Goal: Transaction & Acquisition: Purchase product/service

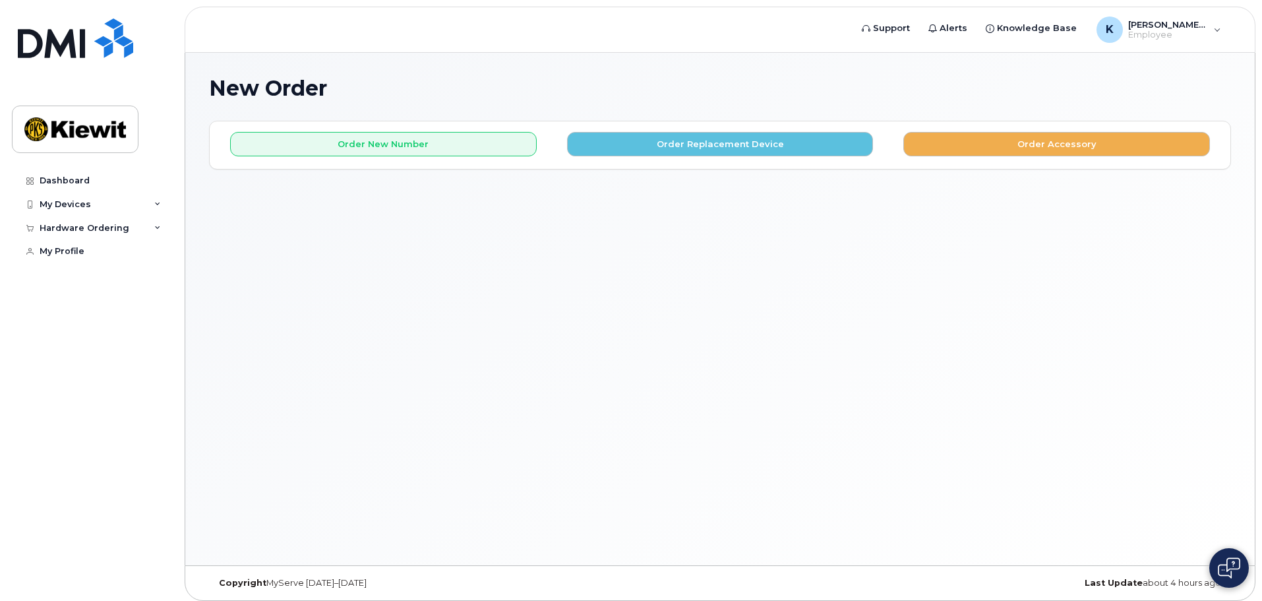
click at [74, 202] on div "My Devices" at bounding box center [65, 204] width 51 height 11
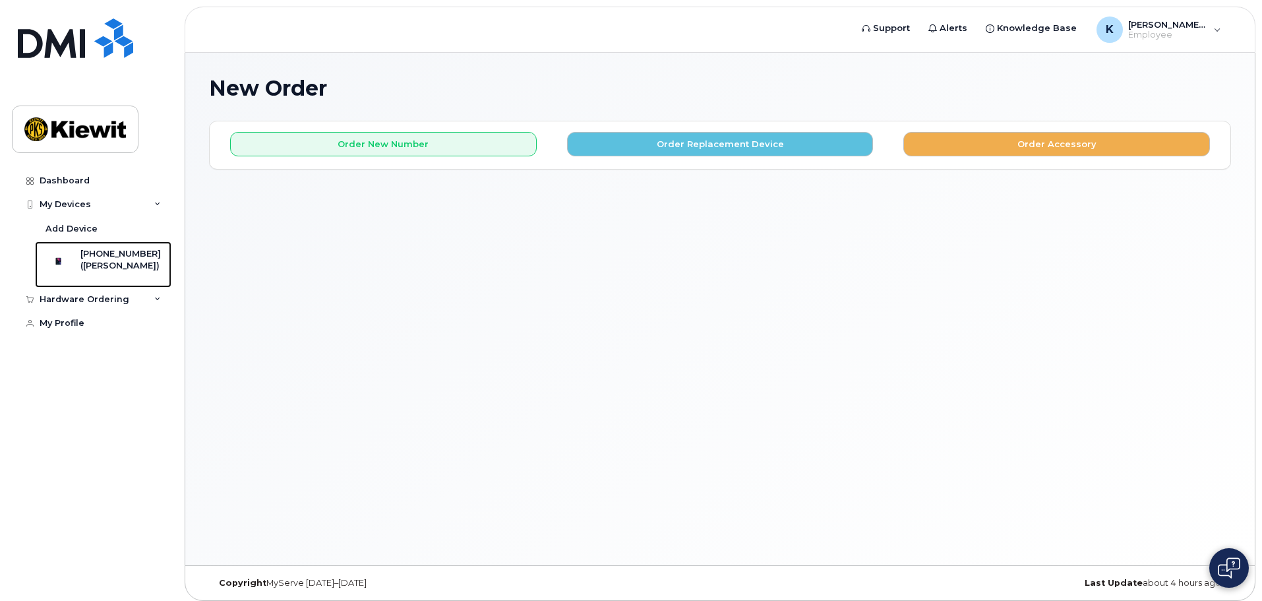
click at [76, 266] on div at bounding box center [59, 261] width 34 height 26
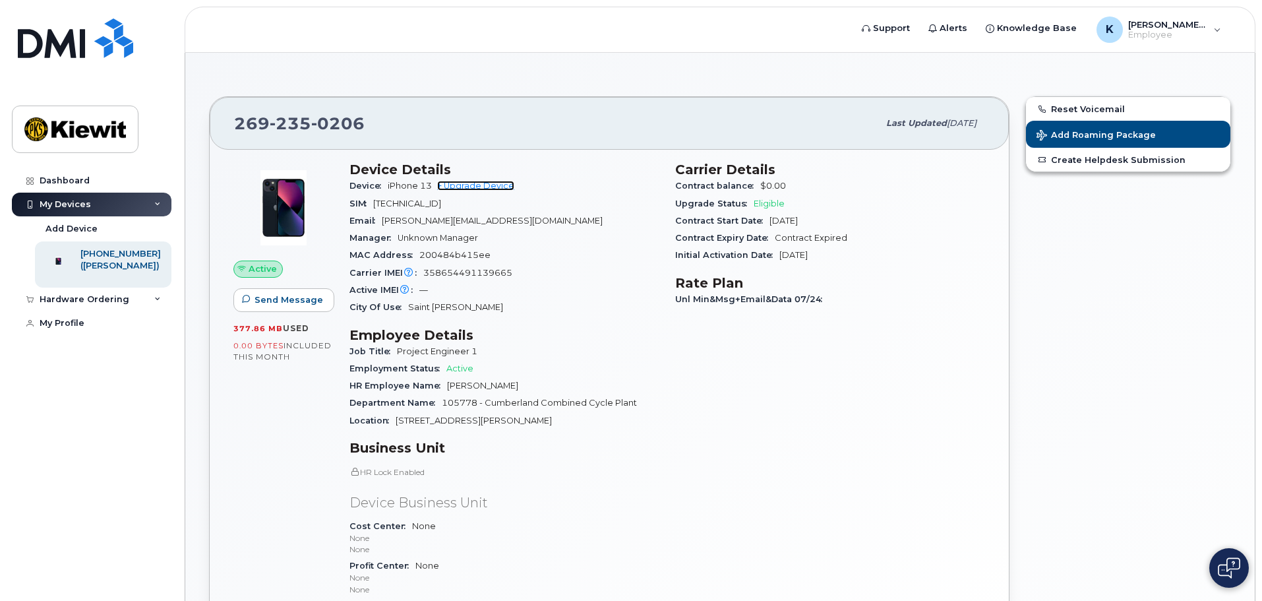
click at [473, 185] on link "+ Upgrade Device" at bounding box center [475, 186] width 77 height 10
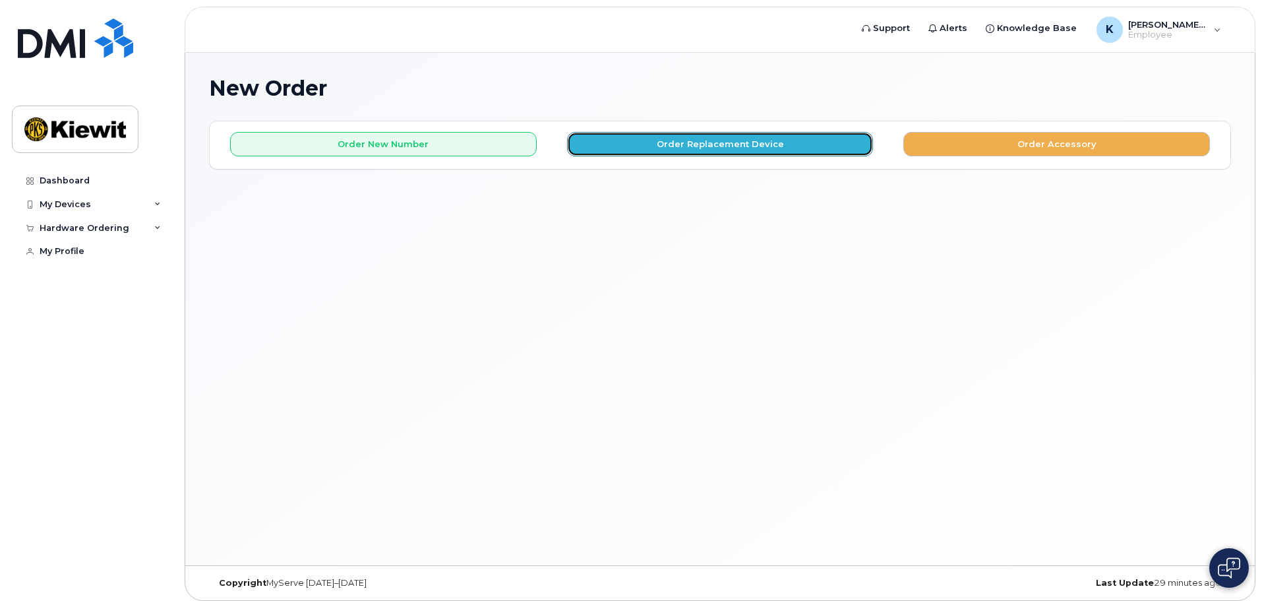
click at [783, 142] on button "Order Replacement Device" at bounding box center [720, 144] width 307 height 24
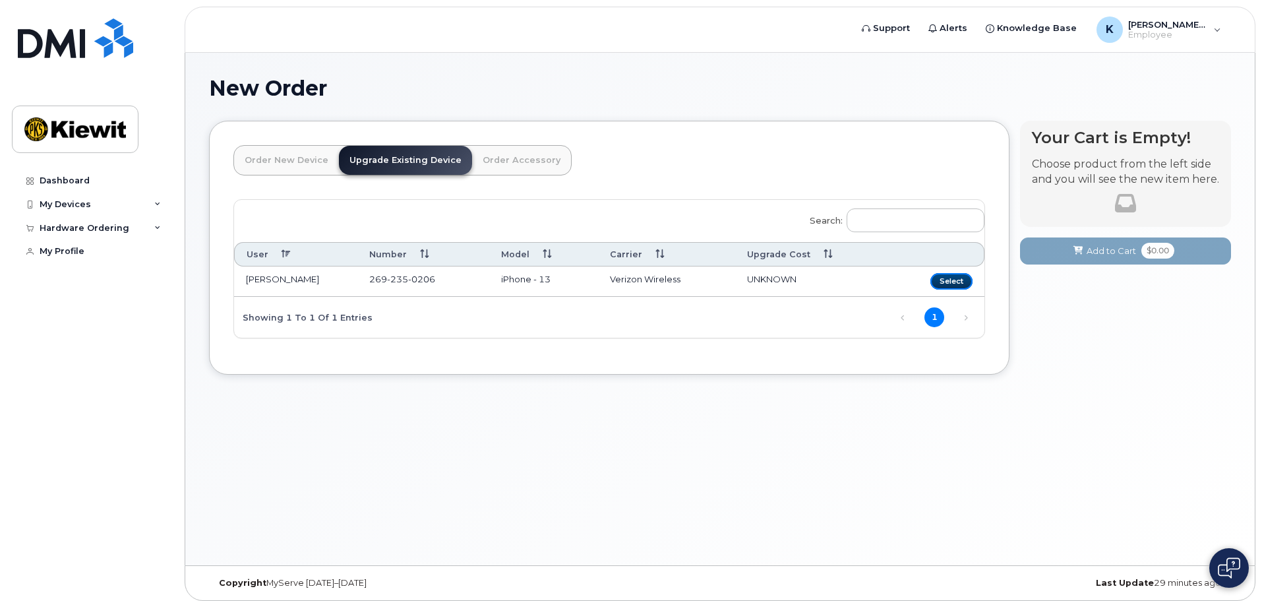
click at [949, 282] on button "Select" at bounding box center [951, 281] width 42 height 16
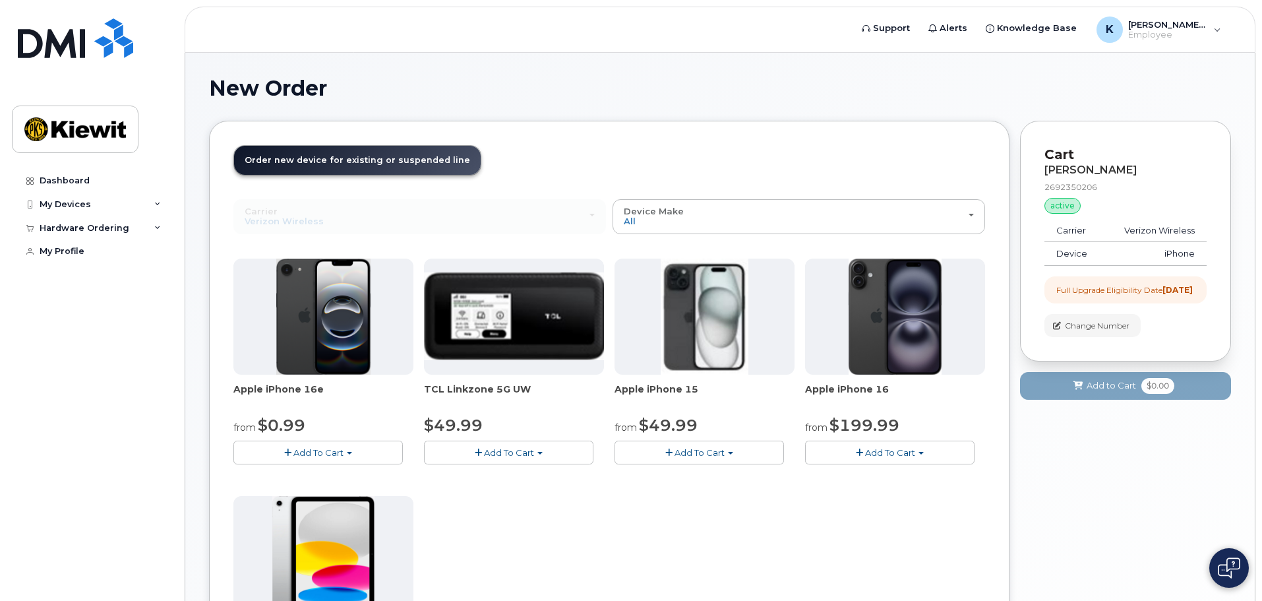
click at [907, 447] on span "Add To Cart" at bounding box center [890, 452] width 50 height 11
click at [878, 505] on link "$829.99 - Full Retail" at bounding box center [896, 509] width 177 height 16
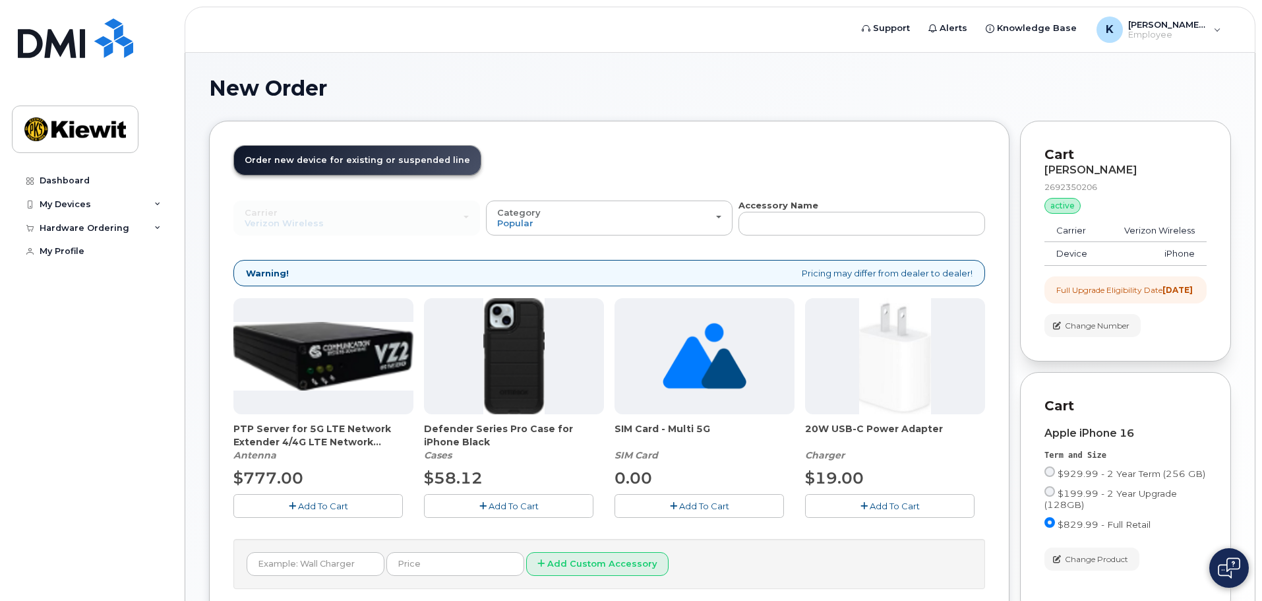
click at [504, 506] on span "Add To Cart" at bounding box center [514, 505] width 50 height 11
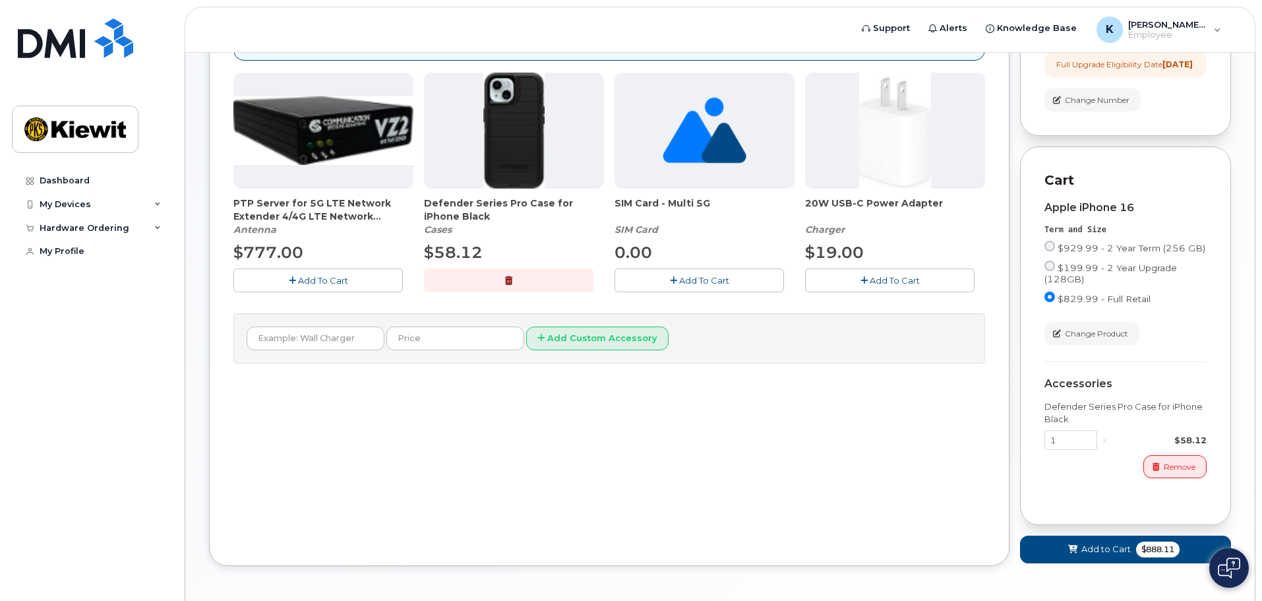
scroll to position [264, 0]
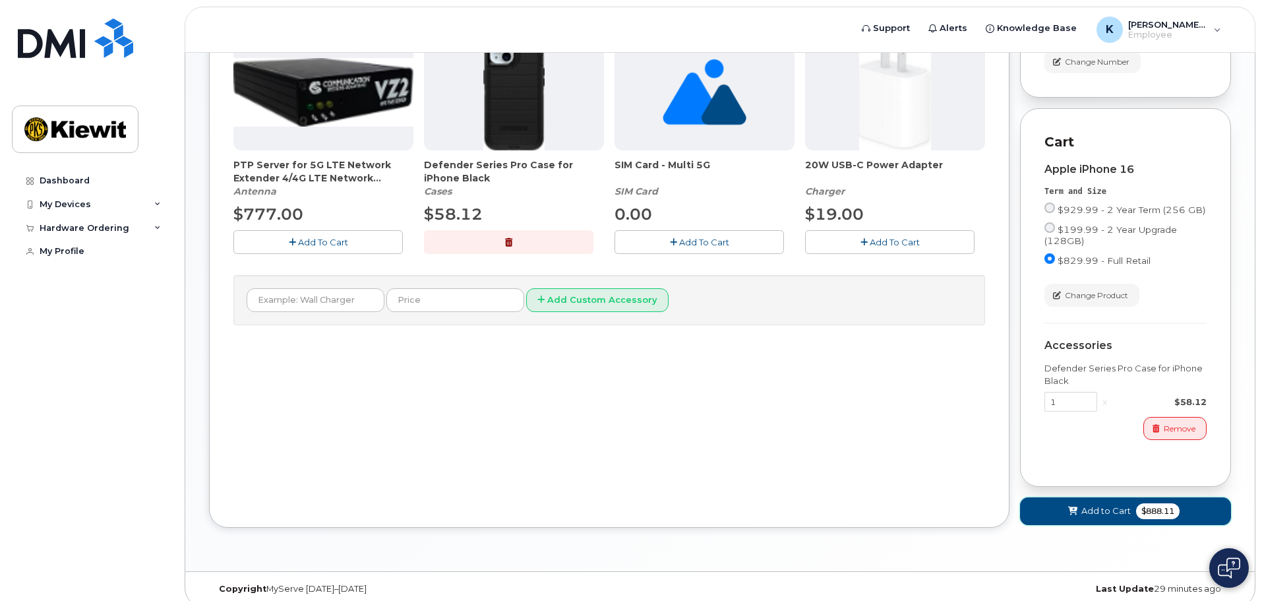
click at [1104, 524] on button "Add to Cart $888.11" at bounding box center [1125, 510] width 211 height 27
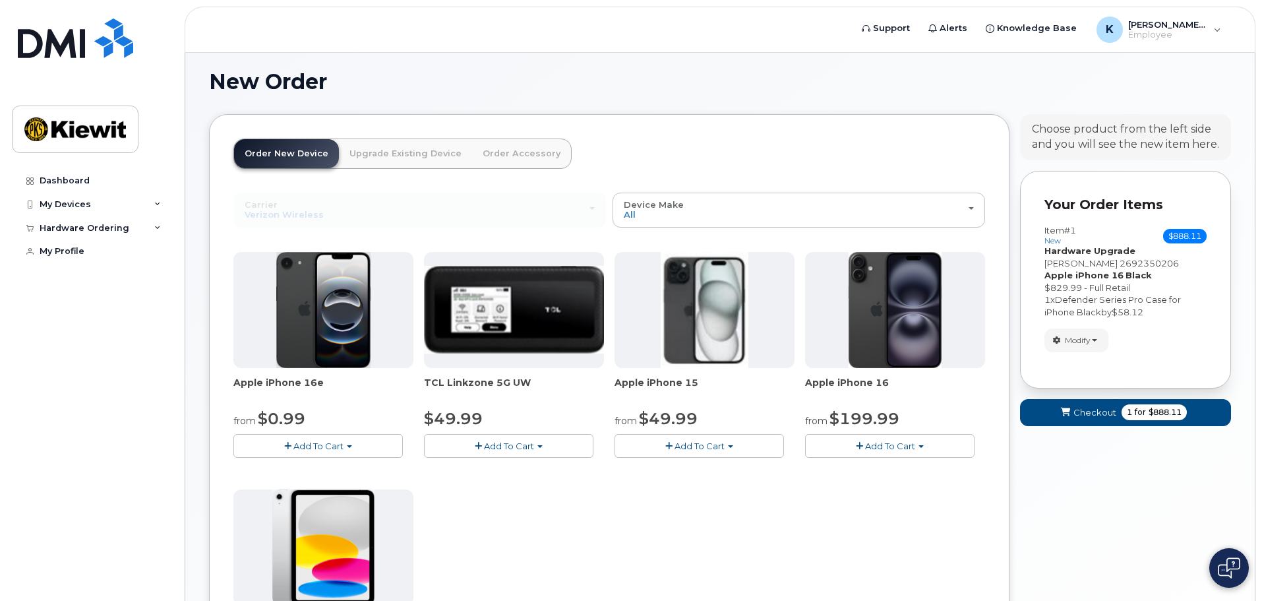
scroll to position [274, 0]
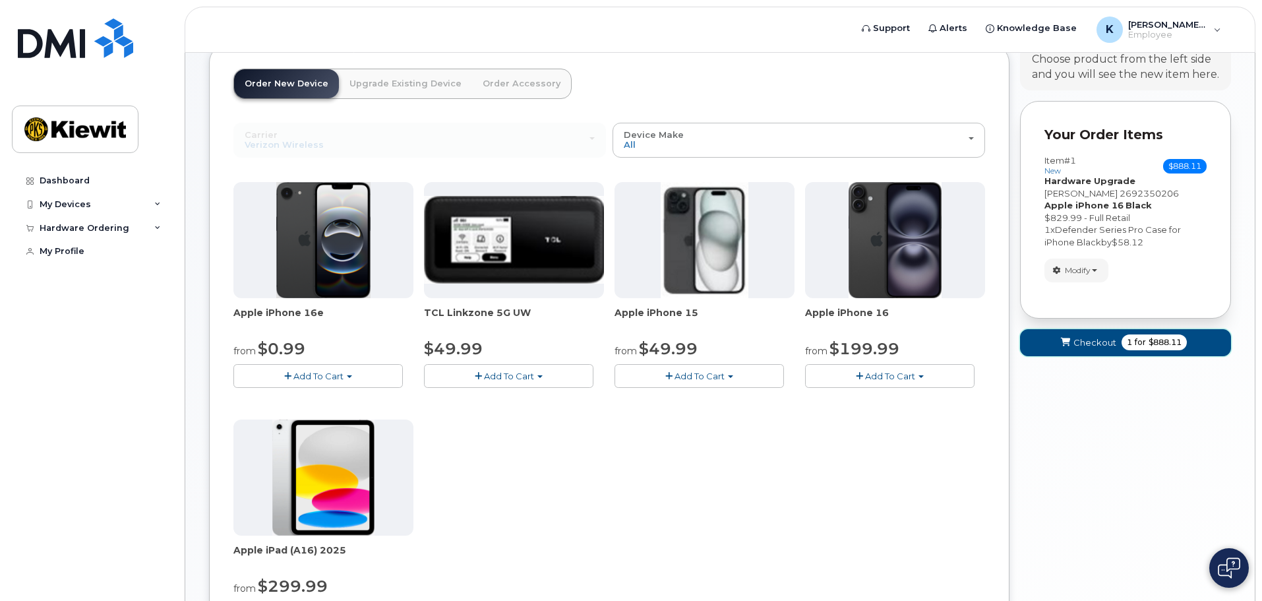
click at [1128, 344] on span "1" at bounding box center [1129, 342] width 5 height 12
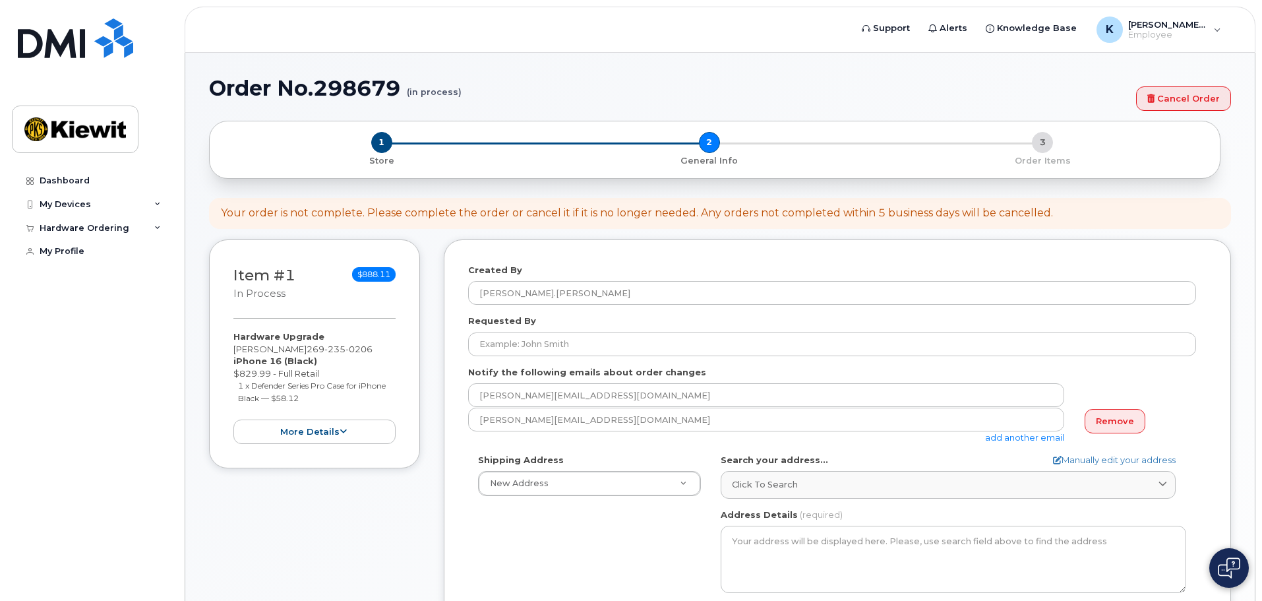
select select
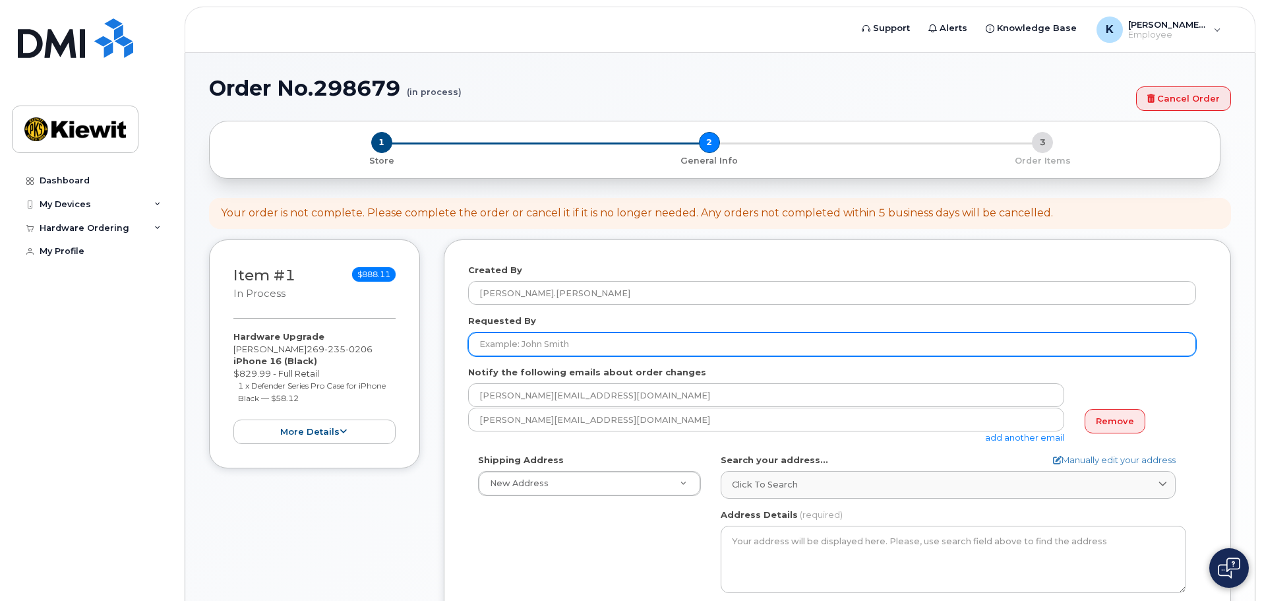
click at [531, 346] on input "Requested By" at bounding box center [832, 344] width 728 height 24
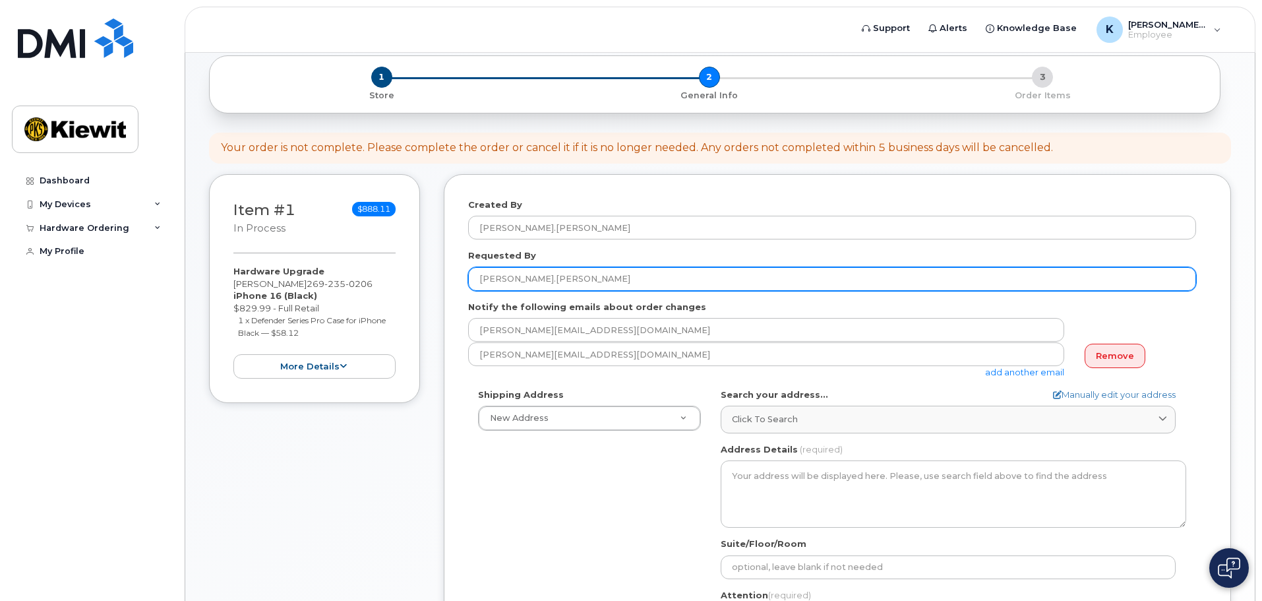
scroll to position [264, 0]
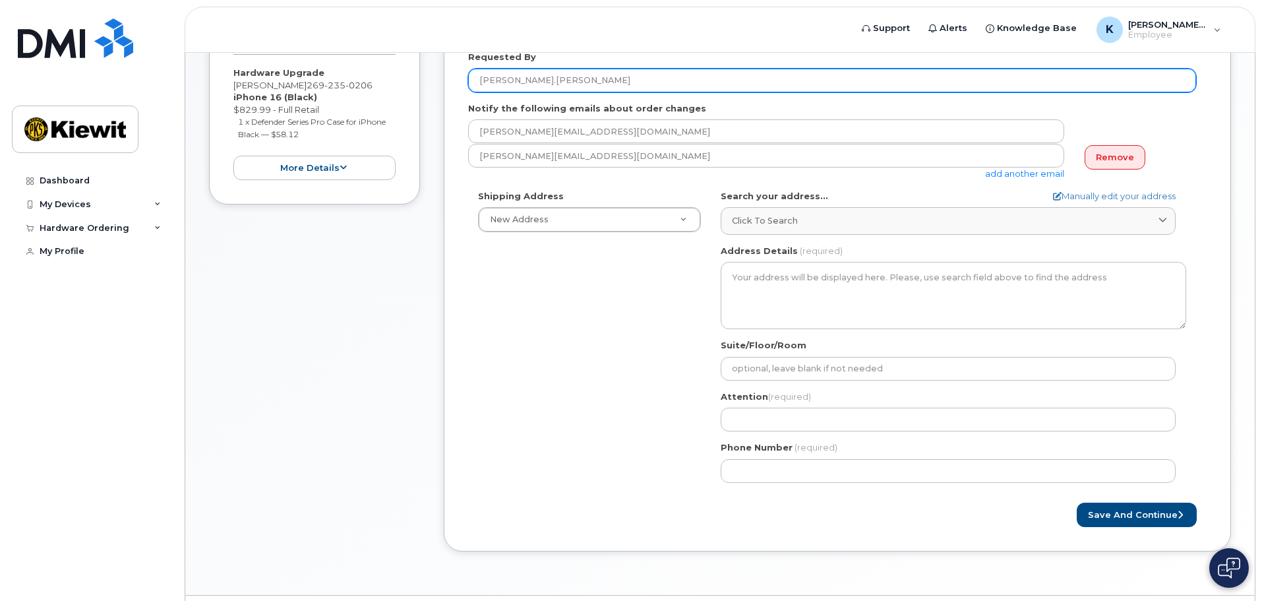
type input "[PERSON_NAME].[PERSON_NAME]"
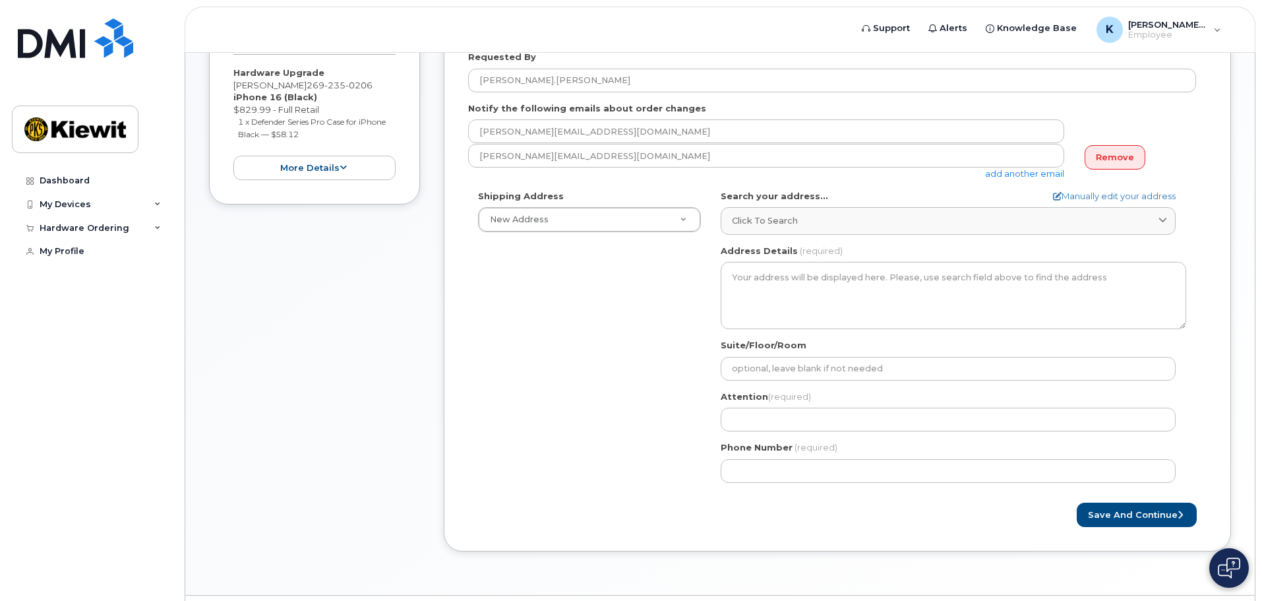
click at [794, 206] on div "Search your address... Manually edit your address Click to search No available …" at bounding box center [953, 212] width 465 height 45
click at [792, 212] on link "Click to search" at bounding box center [948, 220] width 455 height 27
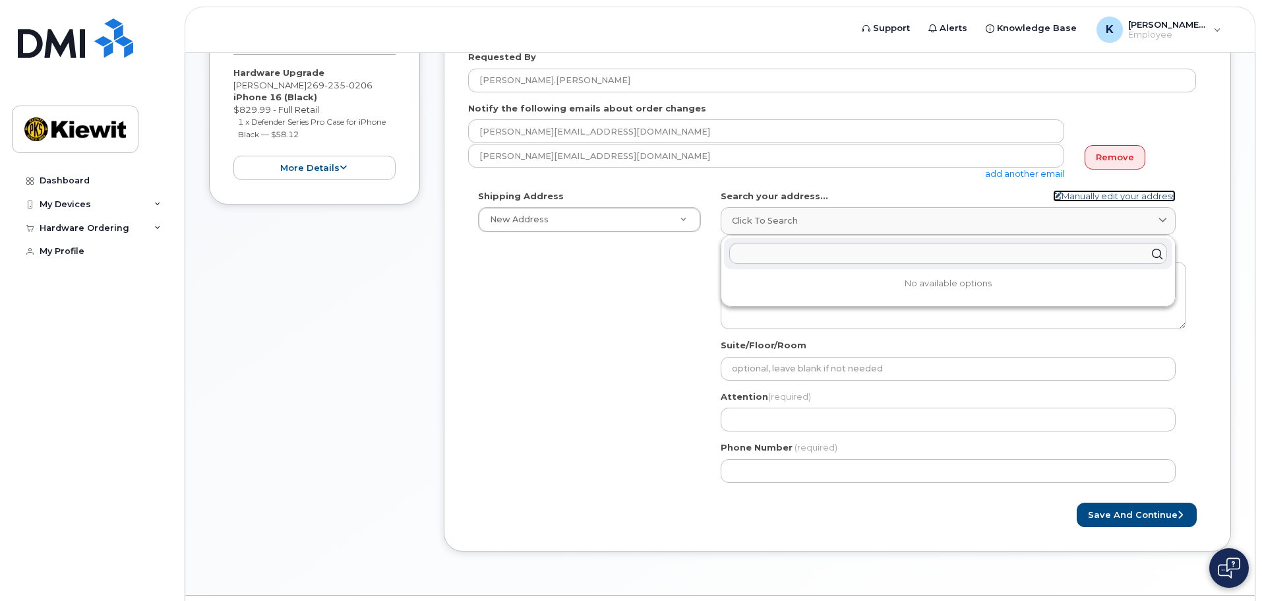
click at [1104, 197] on link "Manually edit your address" at bounding box center [1114, 196] width 123 height 13
select select
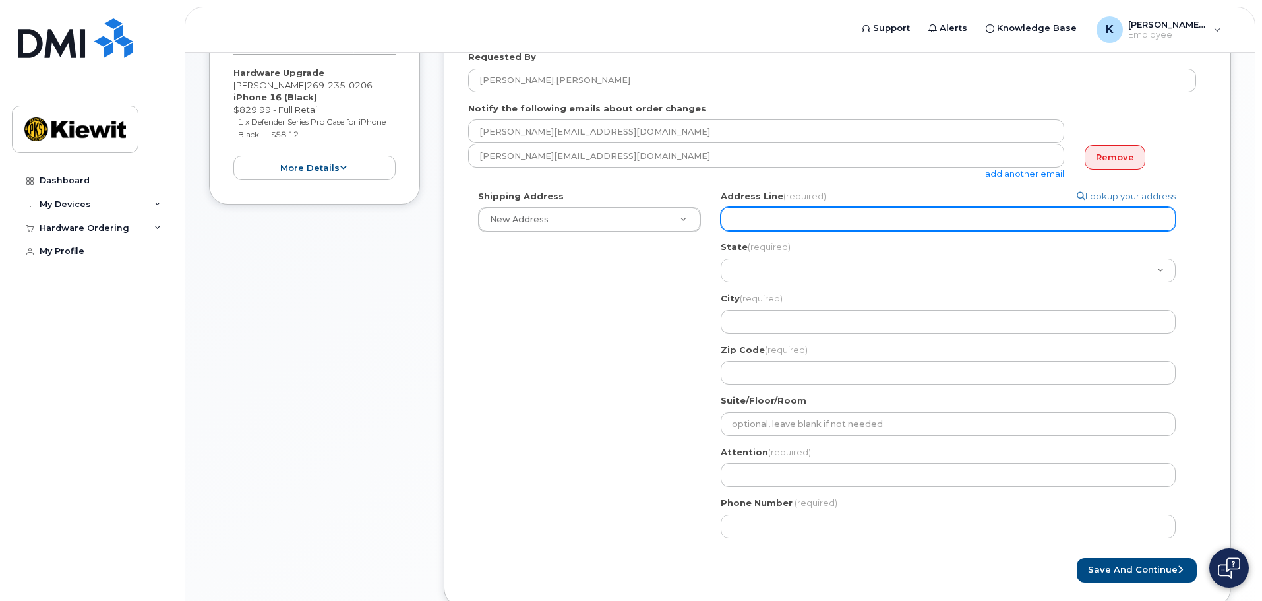
click at [774, 218] on input "Address Line (required)" at bounding box center [948, 219] width 455 height 24
select select
type input "4"
select select
type input "45"
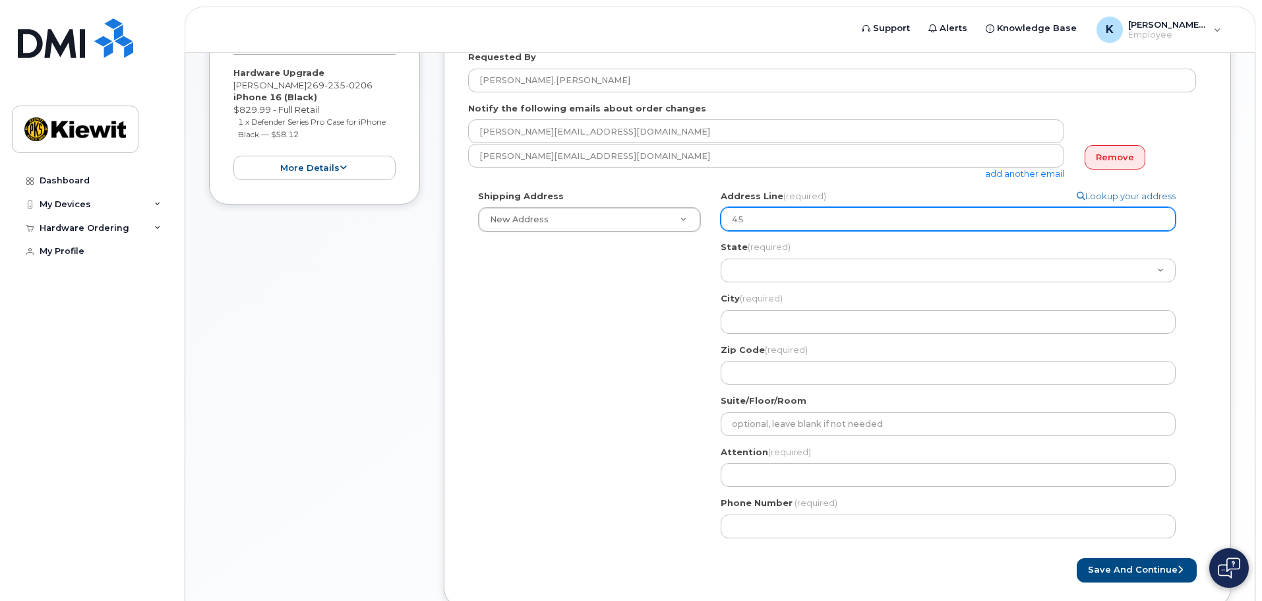
select select
type input "455"
select select
type input "455 O"
select select
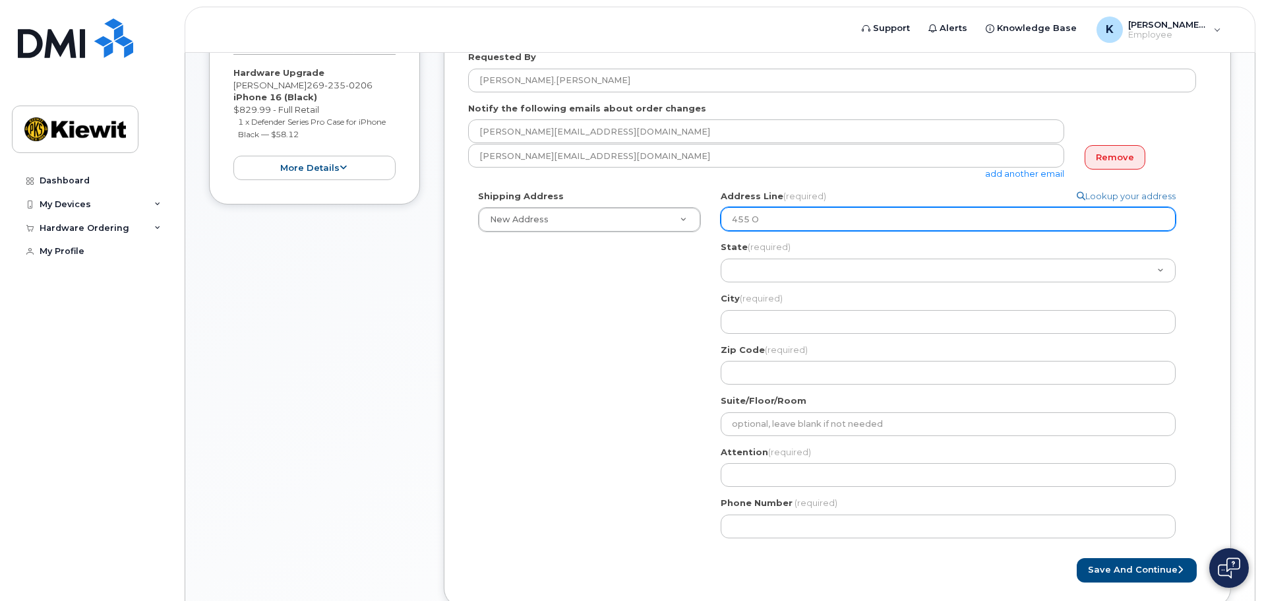
type input "455 Ol"
select select
type input "455 Old"
select select
type input "455 Old S"
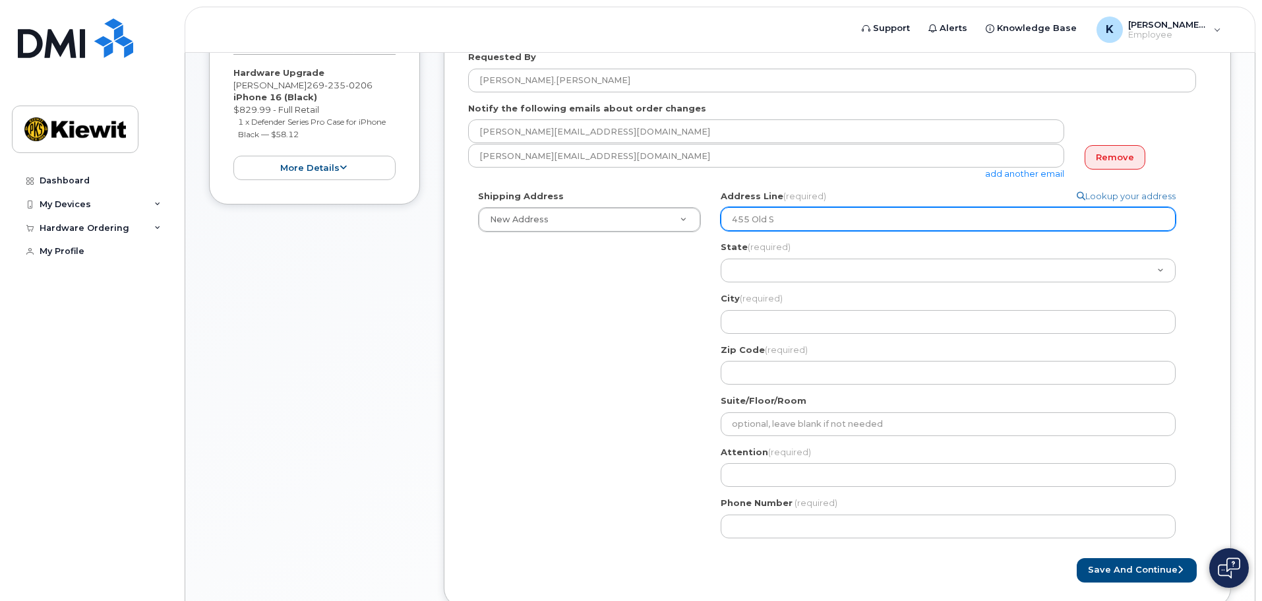
select select
type input "455 Old Sc"
select select
type input "455 Old Sct"
select select
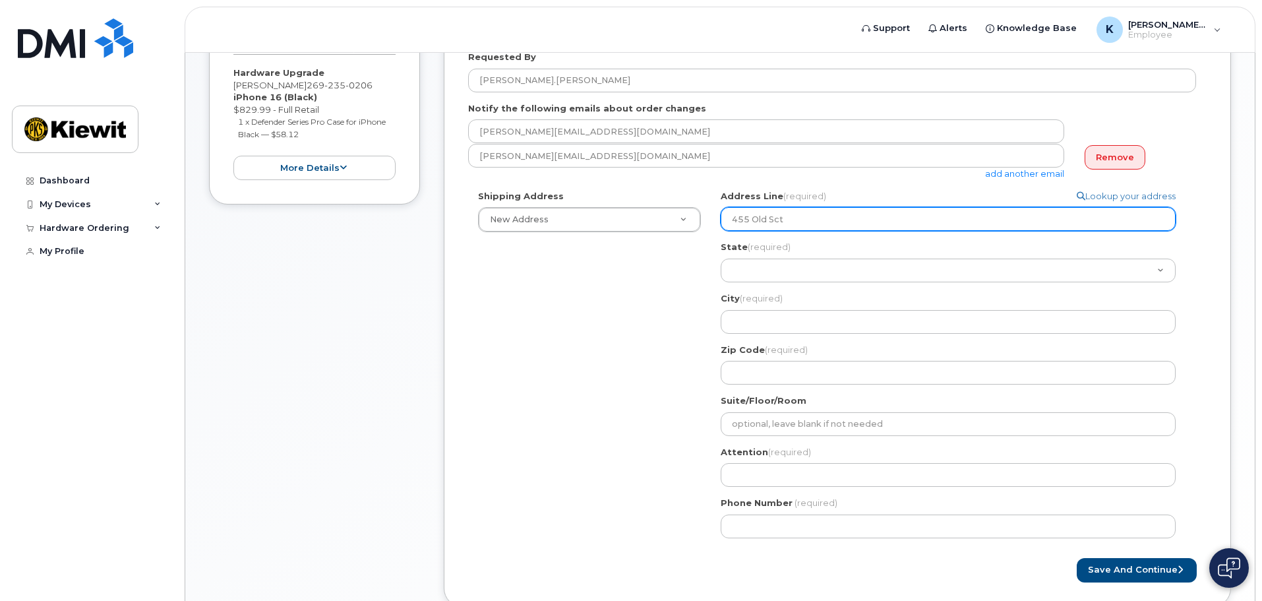
type input "455 Old Scto"
select select
type input "455 Old Sct"
select select
type input "455 Old Sc"
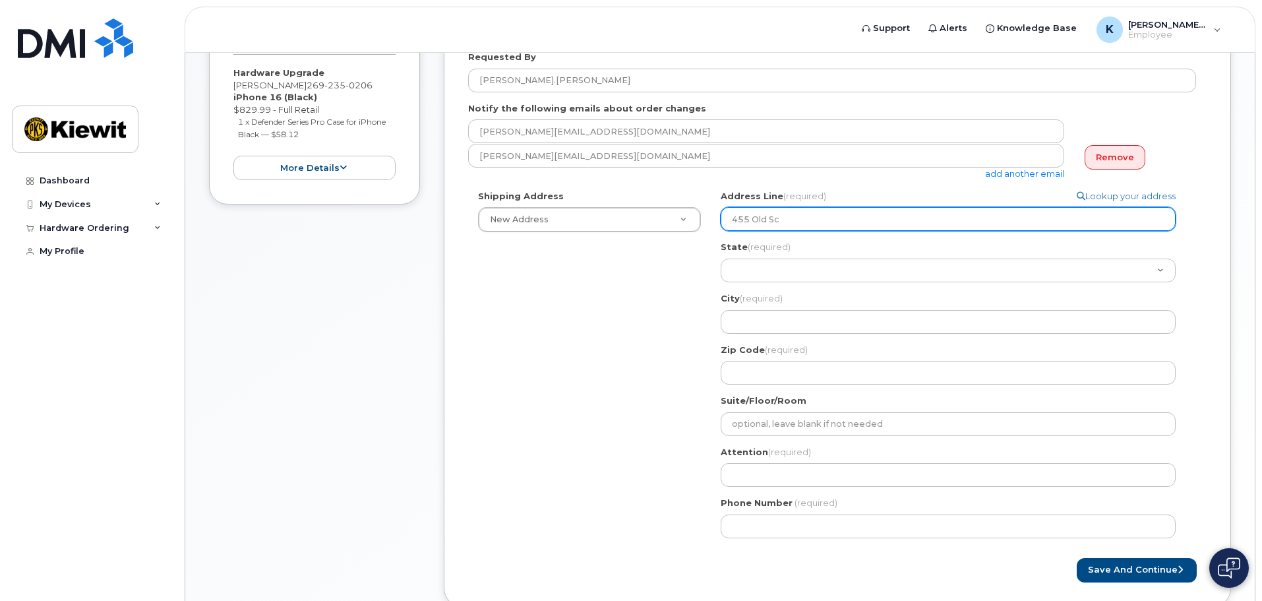
select select
type input "455 Old Sci"
select select
type input "455 Old Scit"
select select
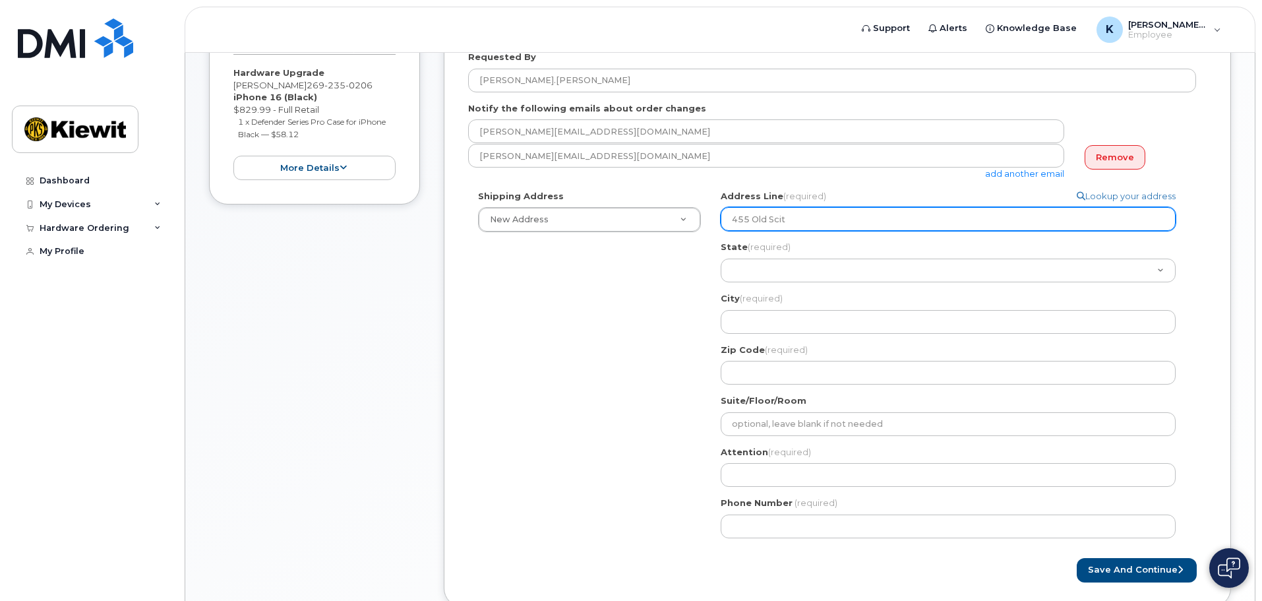
type input "455 Old Scitt"
select select
type input "455 Old Scit"
select select
type input "455 Old Sci"
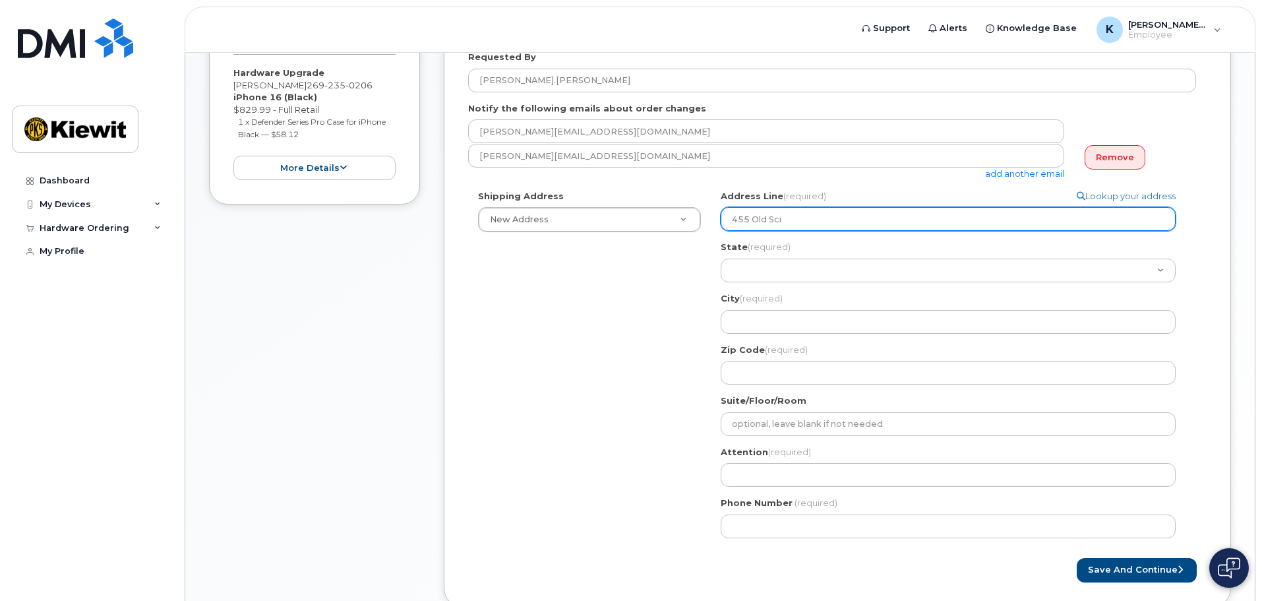
select select
type input "455 Old Sc"
select select
type input "455 Old Sco"
select select
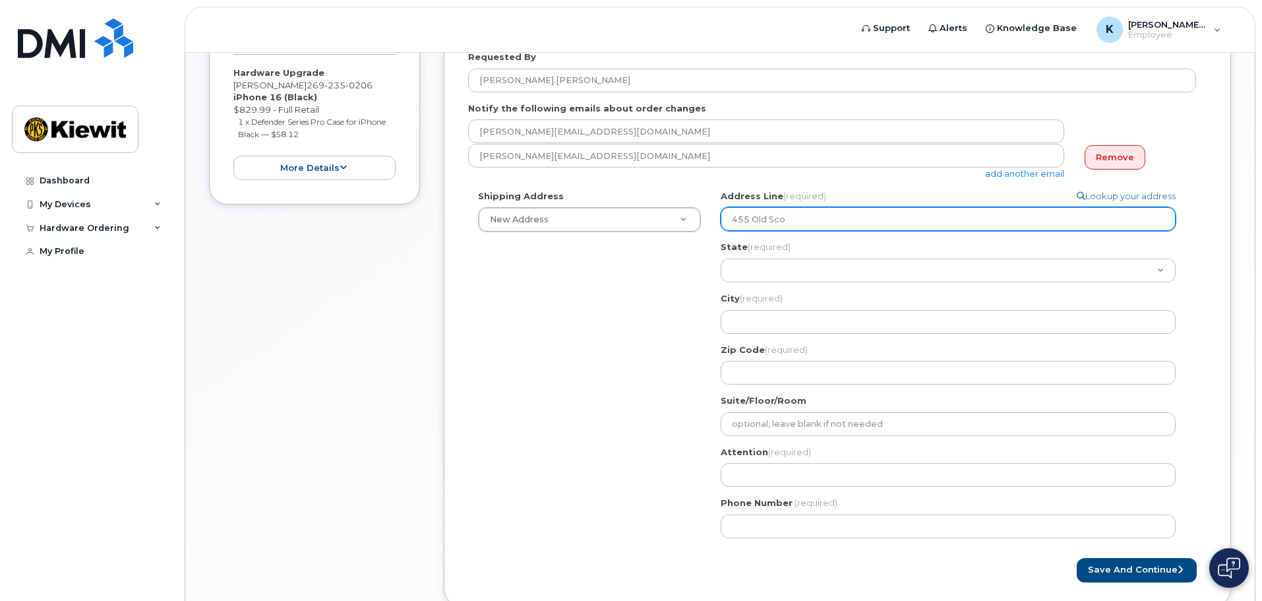
type input "455 Old Scot"
select select
type input "455 Old Scott"
select select
type input "455 Old Scott R"
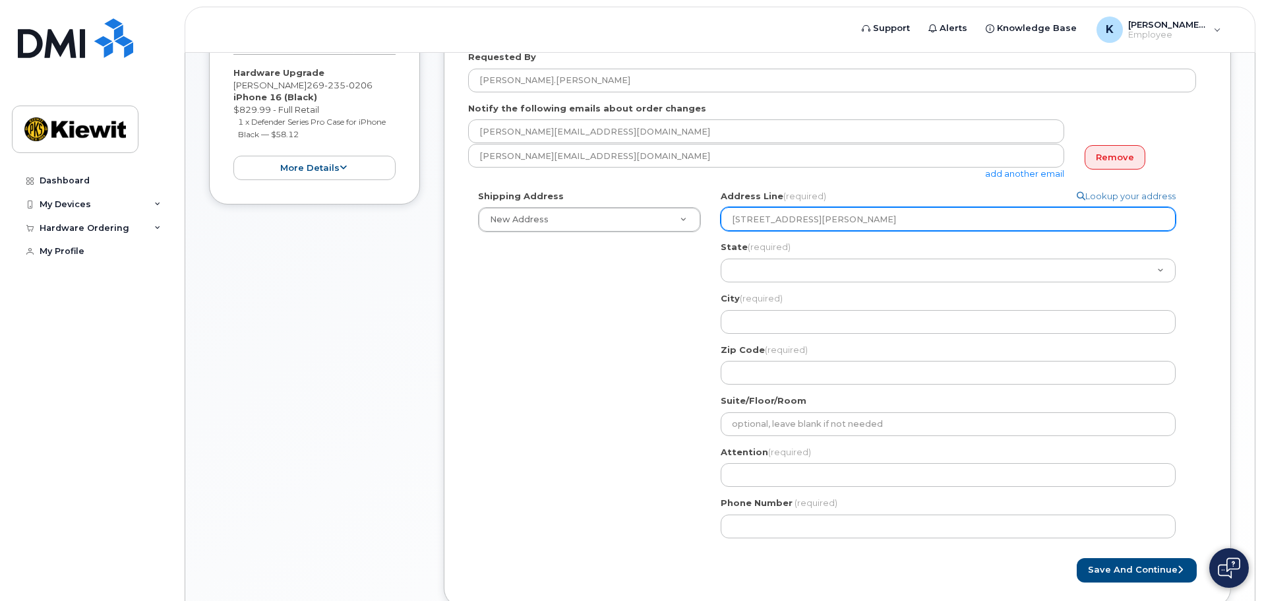
select select
type input "455 Old Scott Rf"
select select
type input "455 Old Scott R"
select select
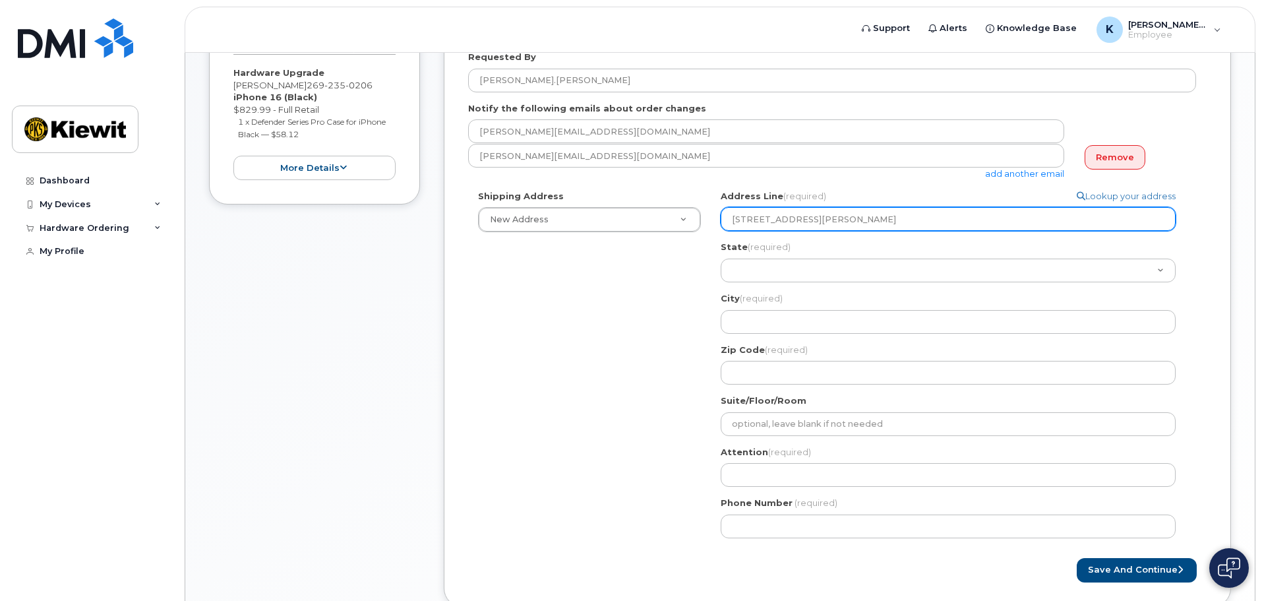
type input "455 Old Scott Rd"
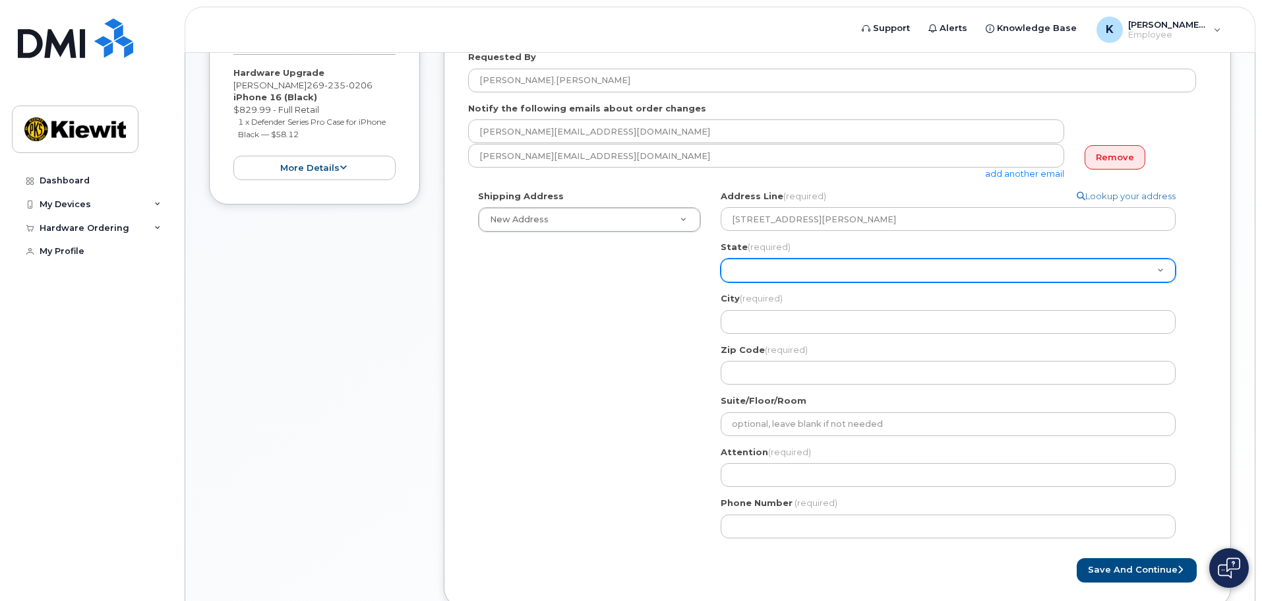
select select "CA"
select select
click at [797, 275] on select "Alabama Alaska American Samoa Arizona Arkansas California Colorado Connecticut …" at bounding box center [948, 270] width 455 height 24
select select "TN"
click at [797, 275] on select "Alabama Alaska American Samoa Arizona Arkansas California Colorado Connecticut …" at bounding box center [948, 270] width 455 height 24
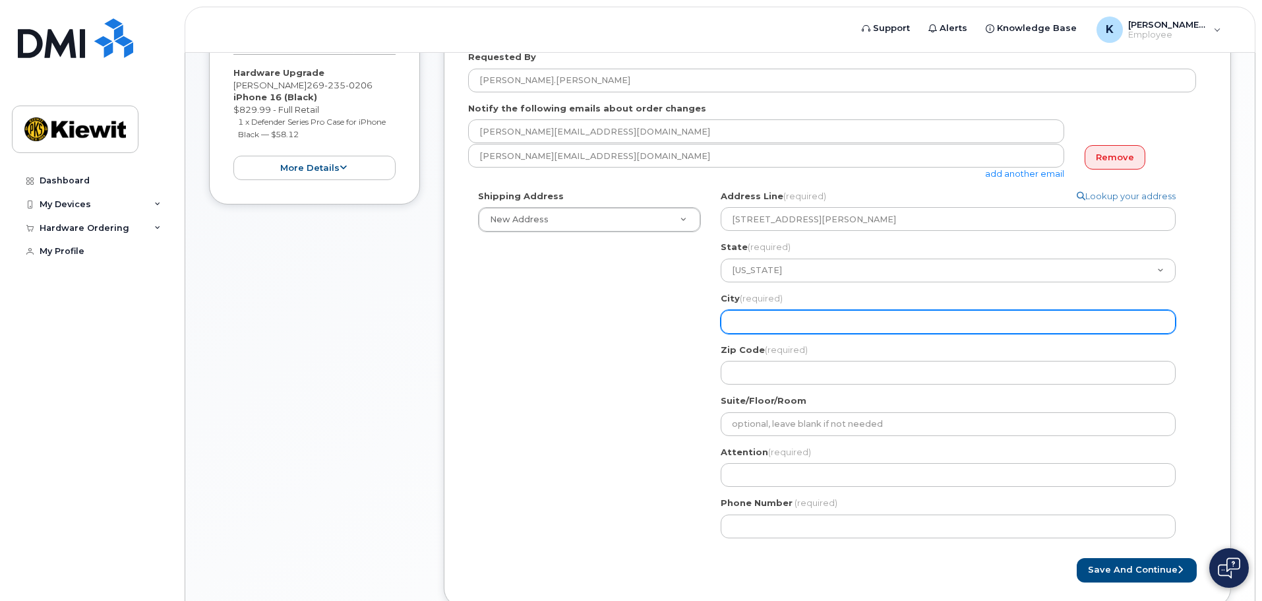
click at [781, 314] on input "City (required)" at bounding box center [948, 322] width 455 height 24
select select
type input "C"
select select
type input "Cu"
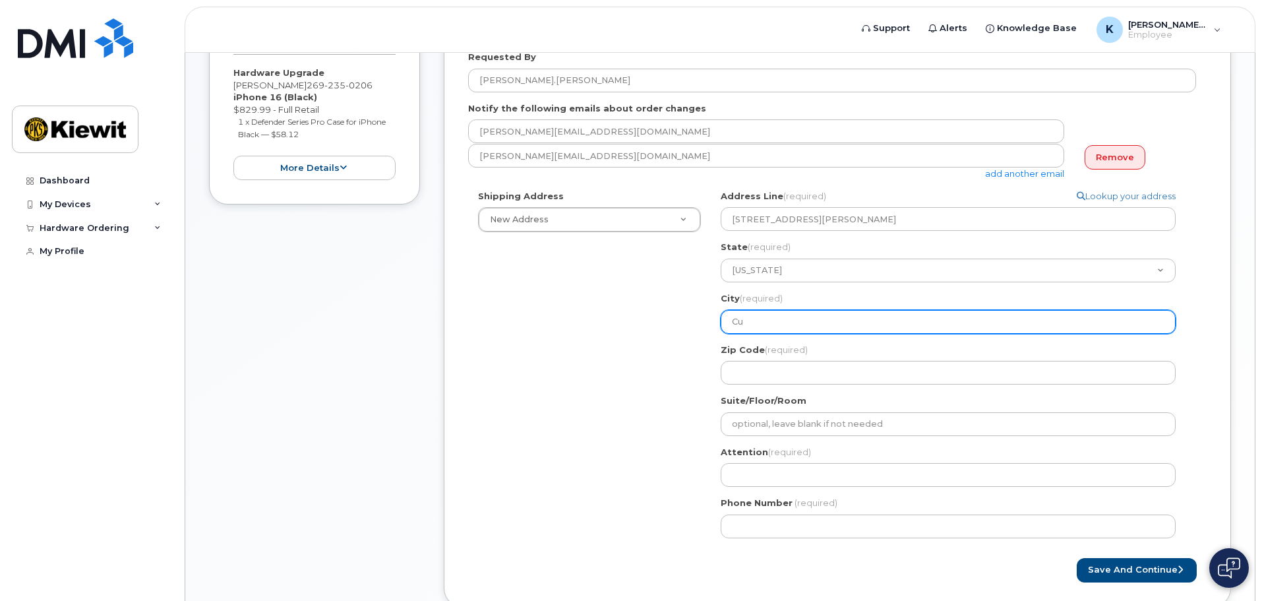
select select
type input "Cum"
select select
type input "Cumb"
select select
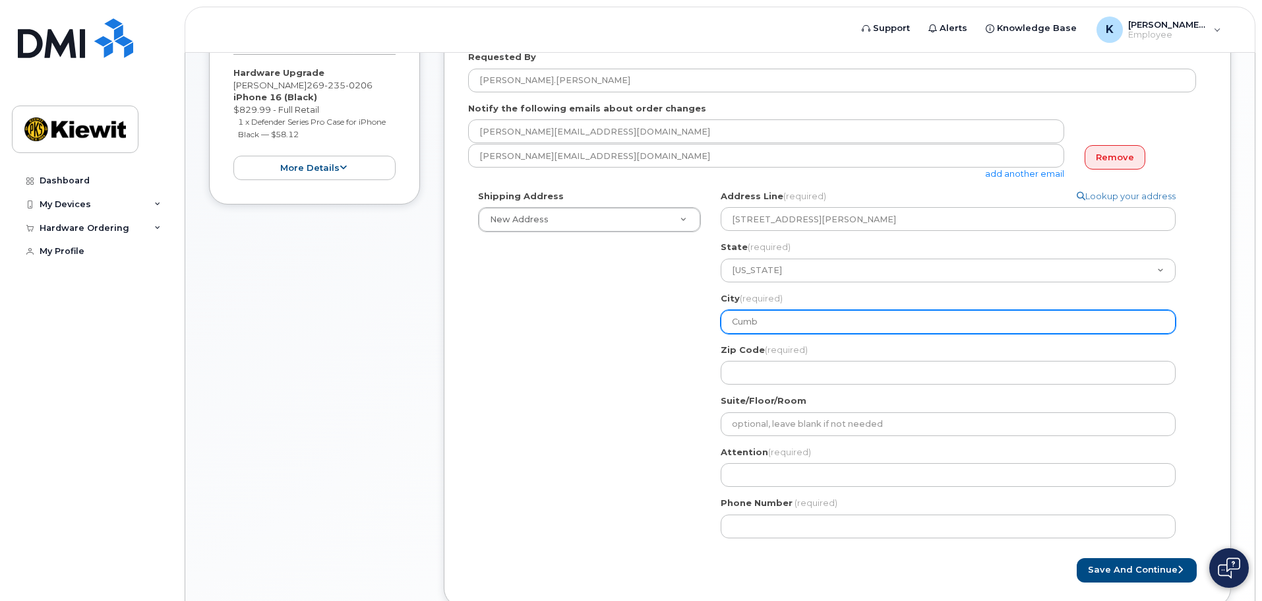
type input "Cumbe"
select select
type input "Cumber"
select select
type input "Cumberl"
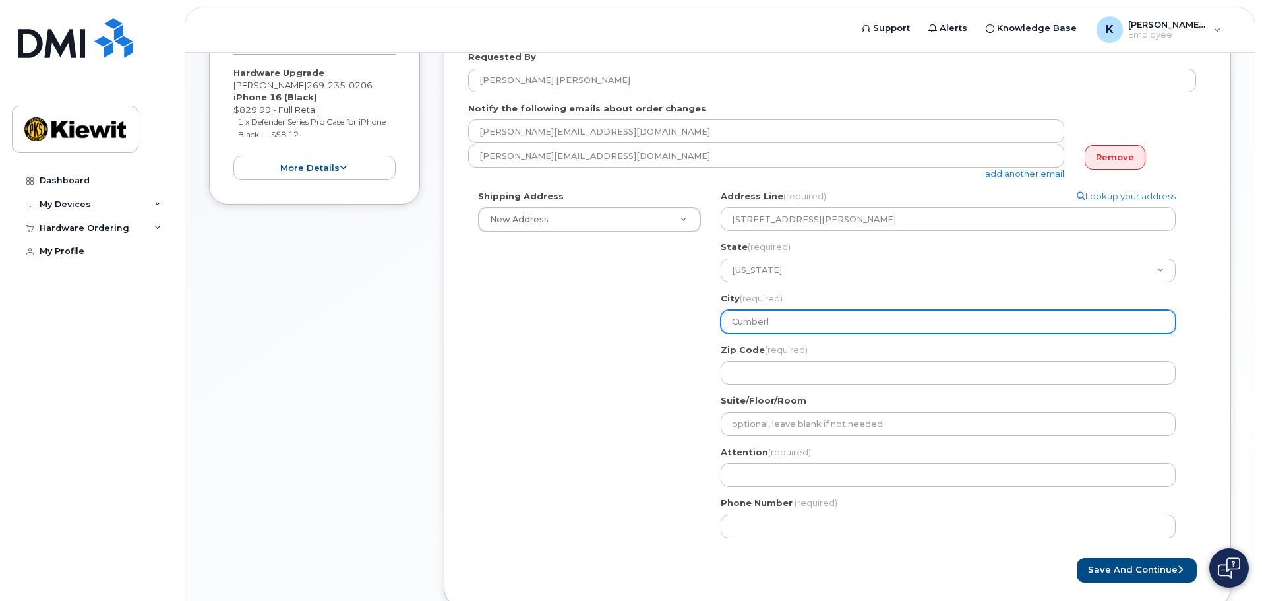
select select
type input "Cumberla"
select select
type input "Cumberlan"
select select
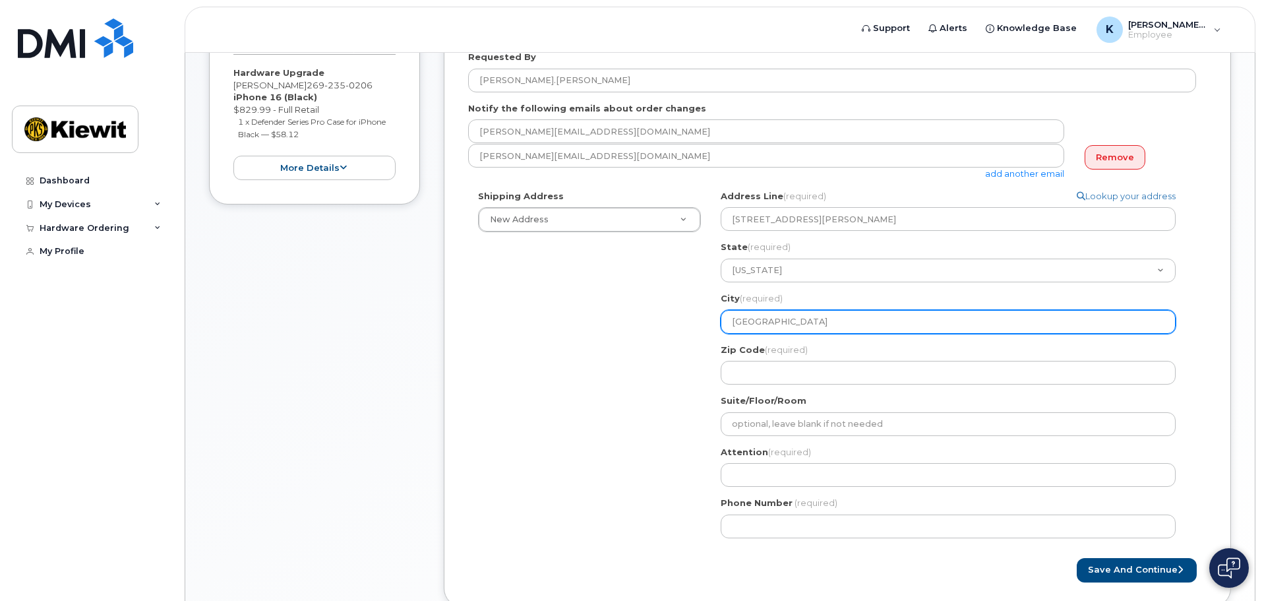
type input "Cumberland"
select select
type input "Cumberland C"
select select
type input "Cumberland Ci"
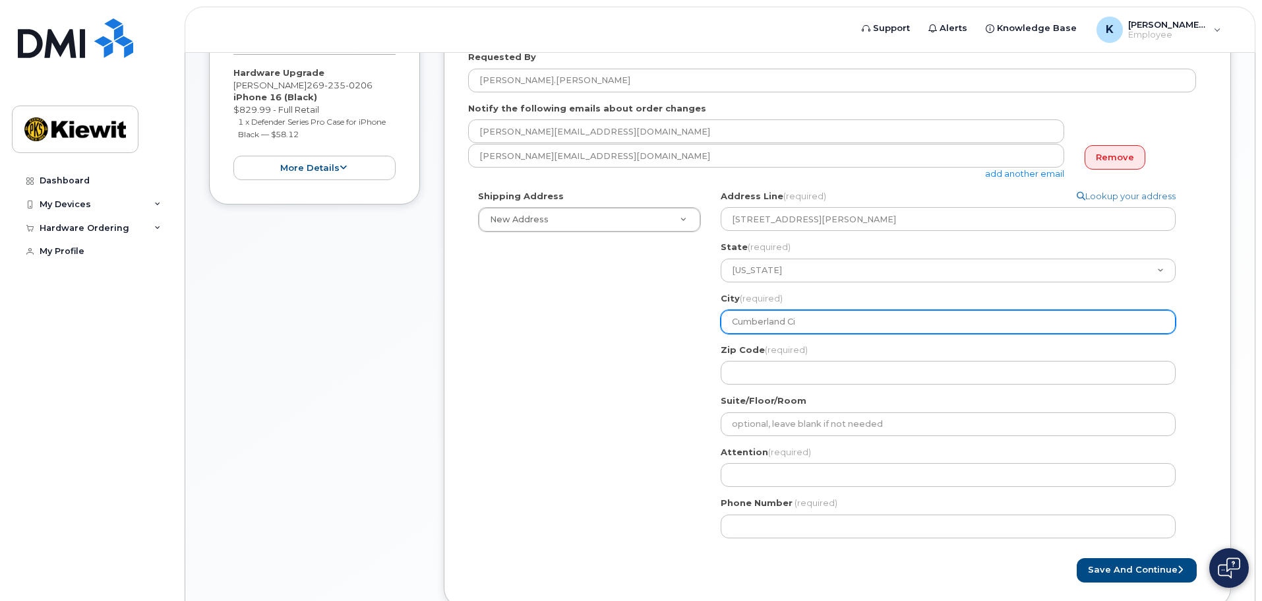
select select
type input "Cumberland Cit"
select select
type input "Cumberland City"
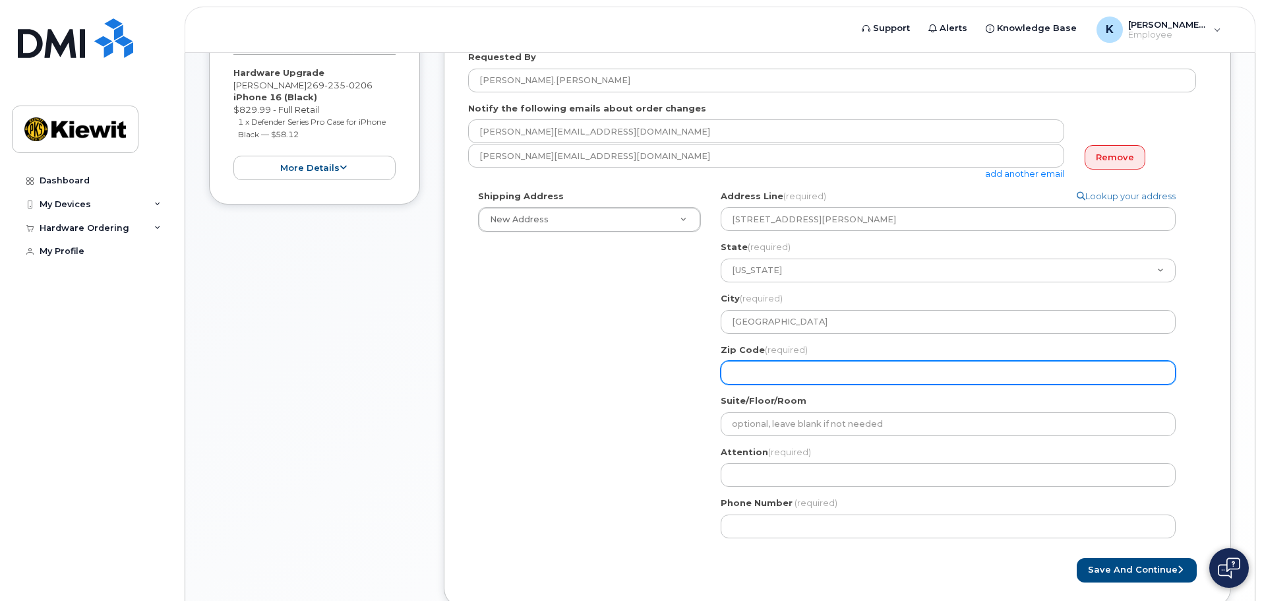
select select
type input "3"
select select
type input "37"
select select
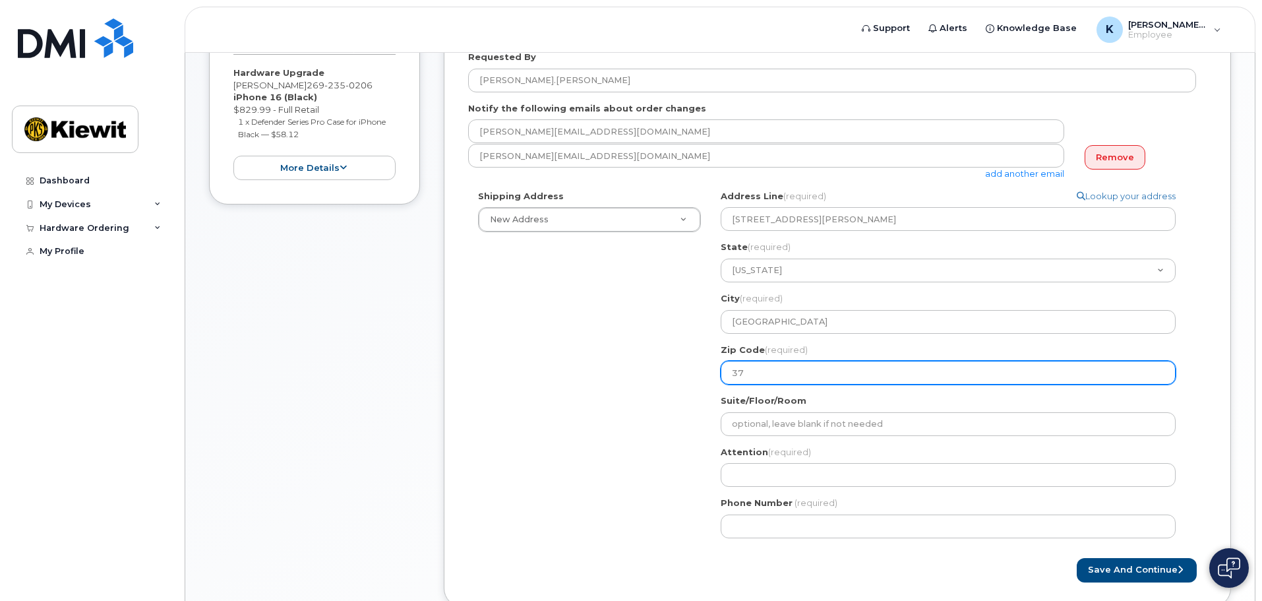
type input "370"
select select
type input "3705"
select select
type input "37050"
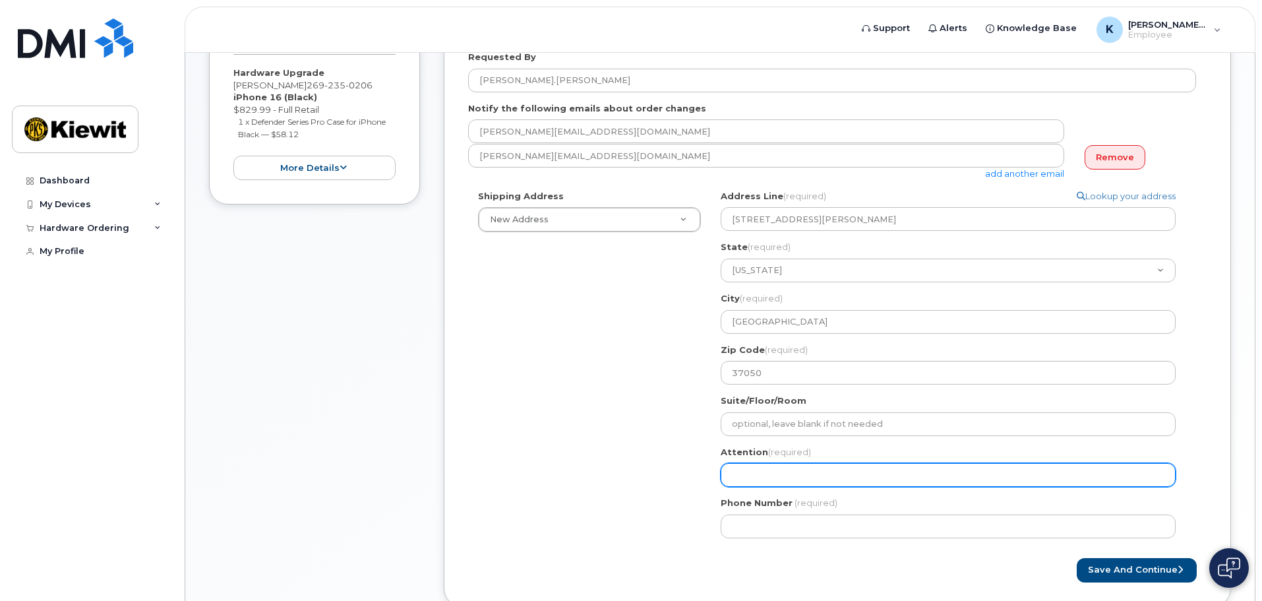
click at [795, 471] on input "Attention (required)" at bounding box center [948, 475] width 455 height 24
select select
type input "K"
select select
type input "Ky"
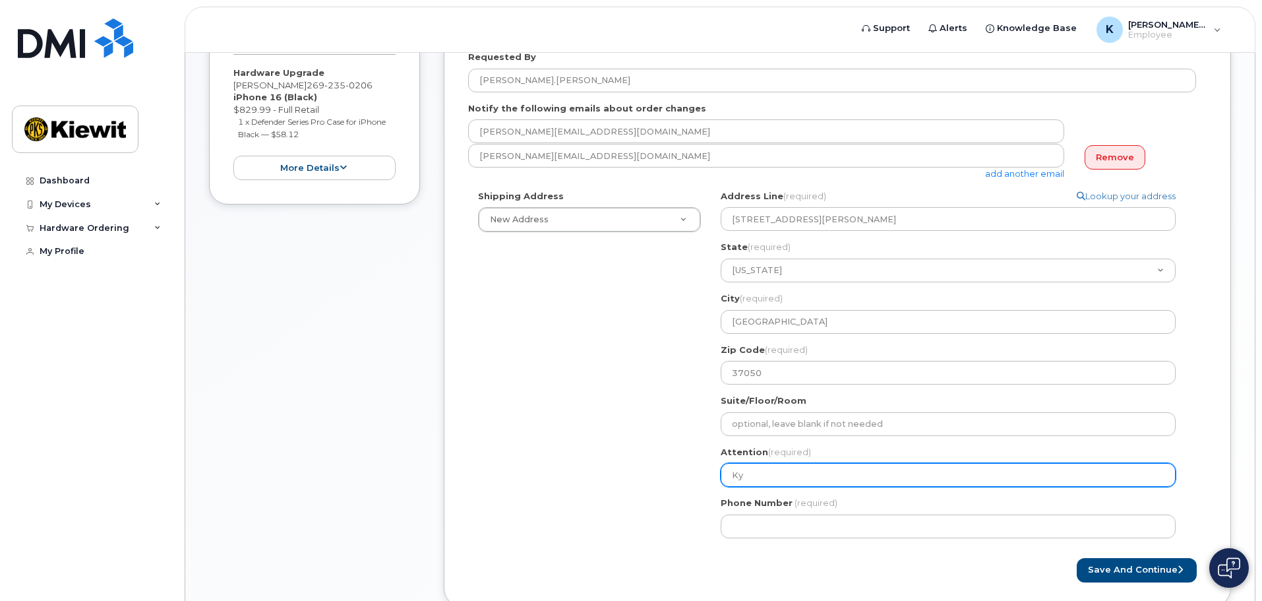
select select
type input "Kyl"
select select
type input "Kyli"
select select
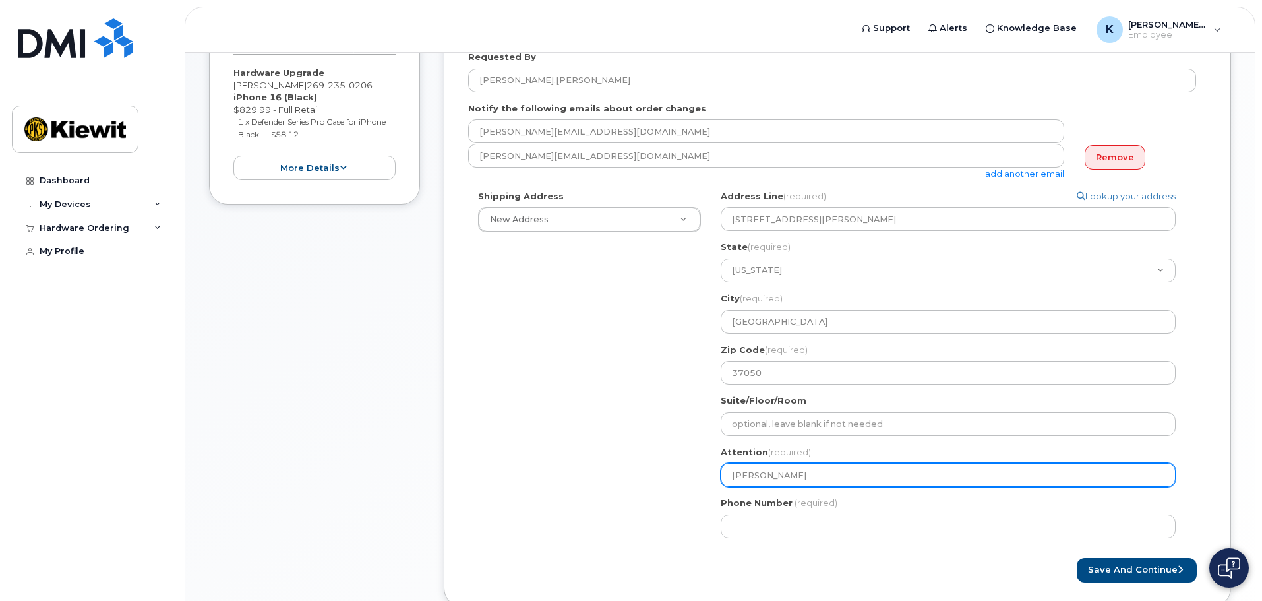
type input "Kylie"
select select
type input "Kylie A"
select select
type input "Kylie Al"
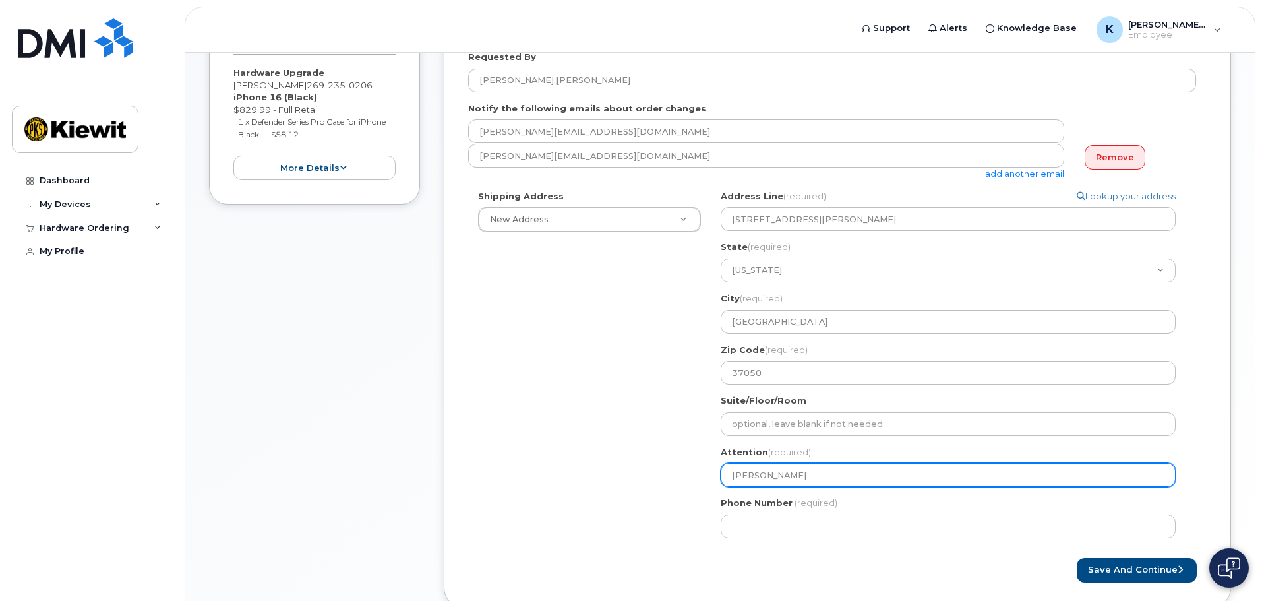
select select
type input "Kylie Ale"
select select
type input "Kylie Alej"
select select
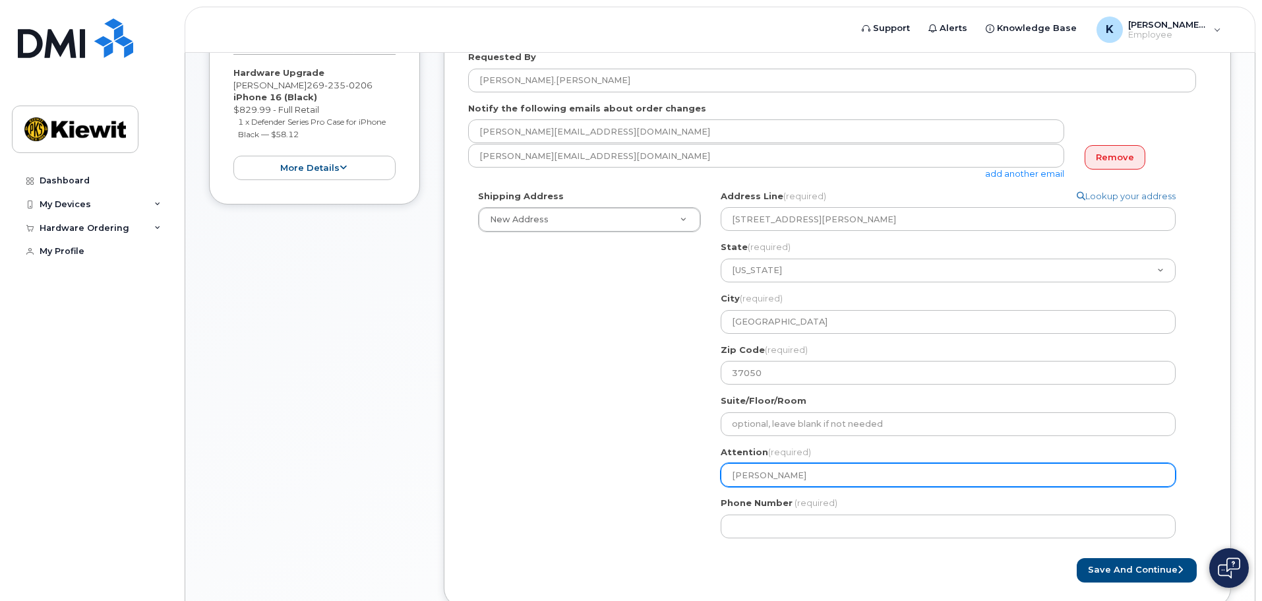
type input "Kylie Alejo"
select select
type input "Kylie Alejos"
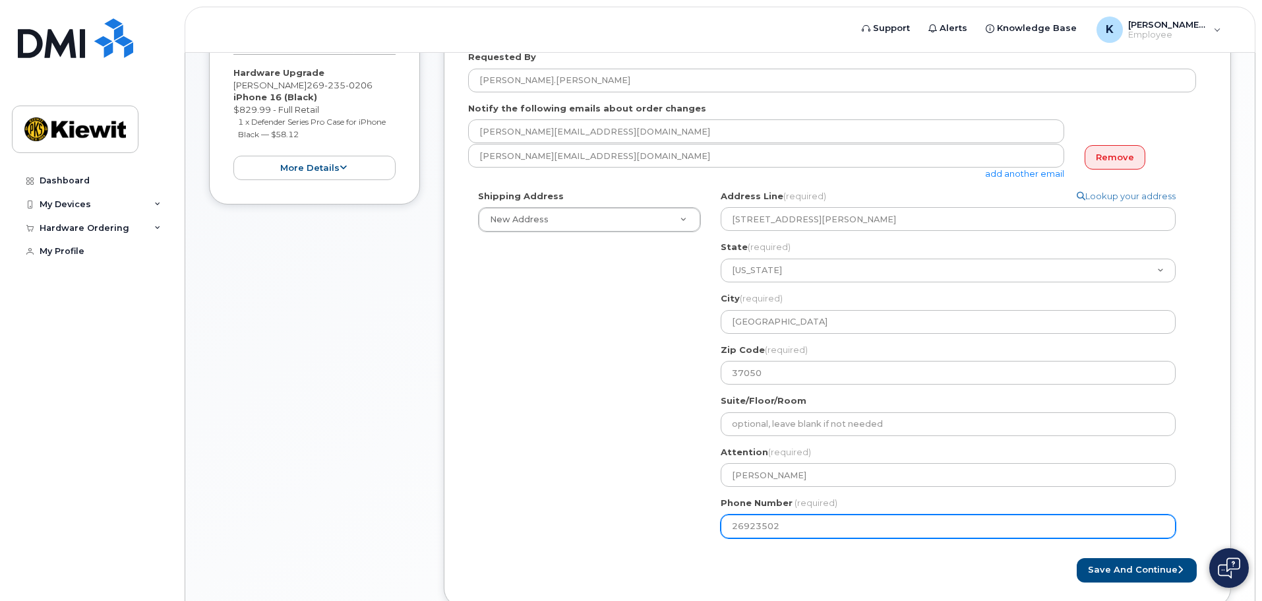
type input "269235020"
select select
type input "2692350206"
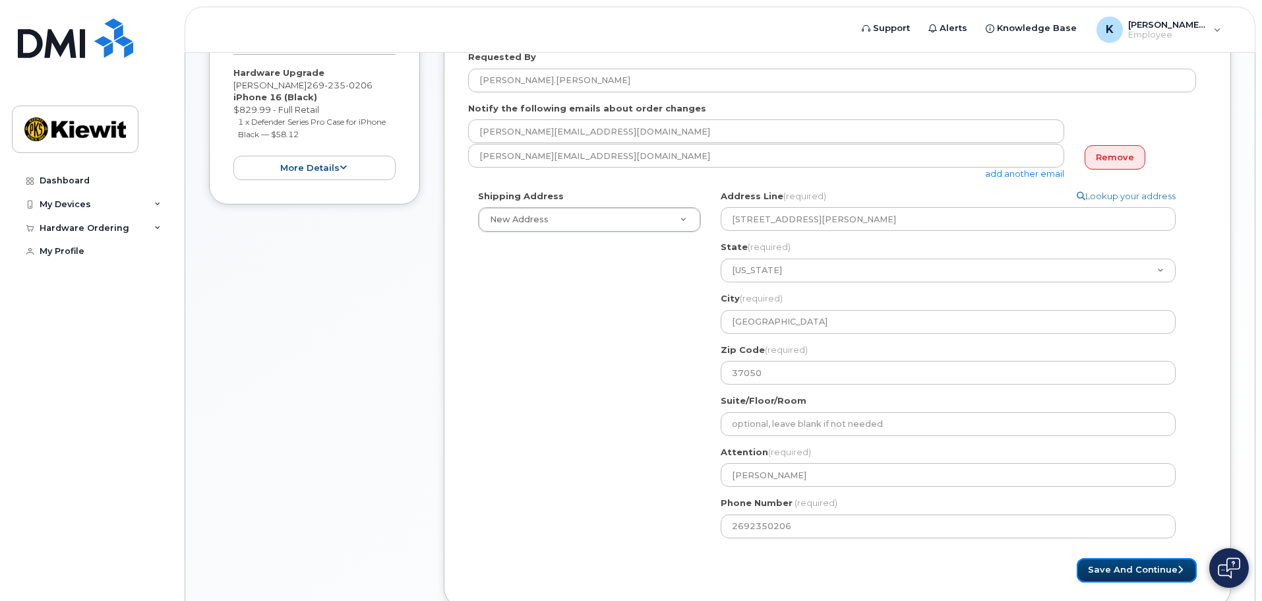
click at [1140, 573] on button "Save and Continue" at bounding box center [1137, 570] width 120 height 24
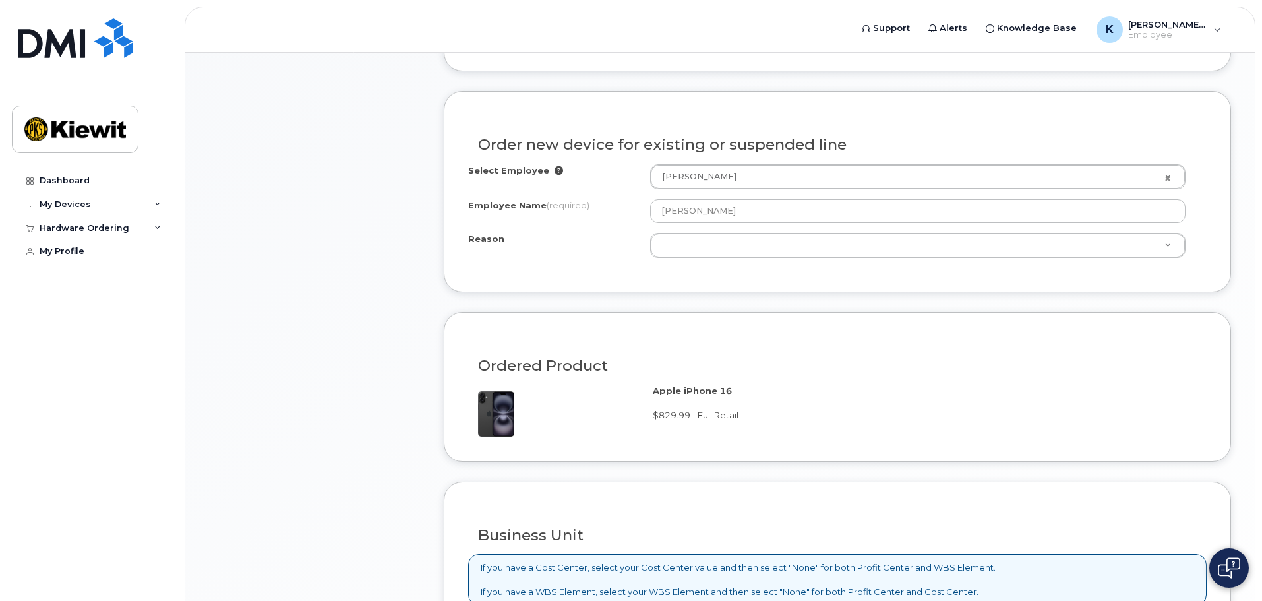
scroll to position [593, 0]
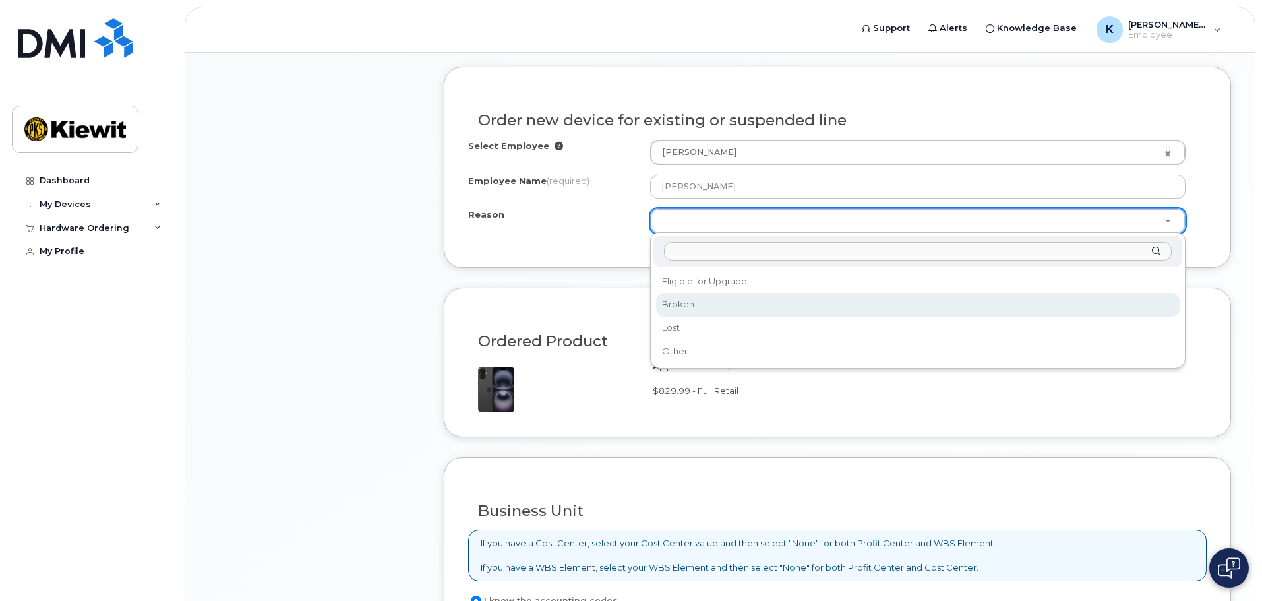
select select "broken"
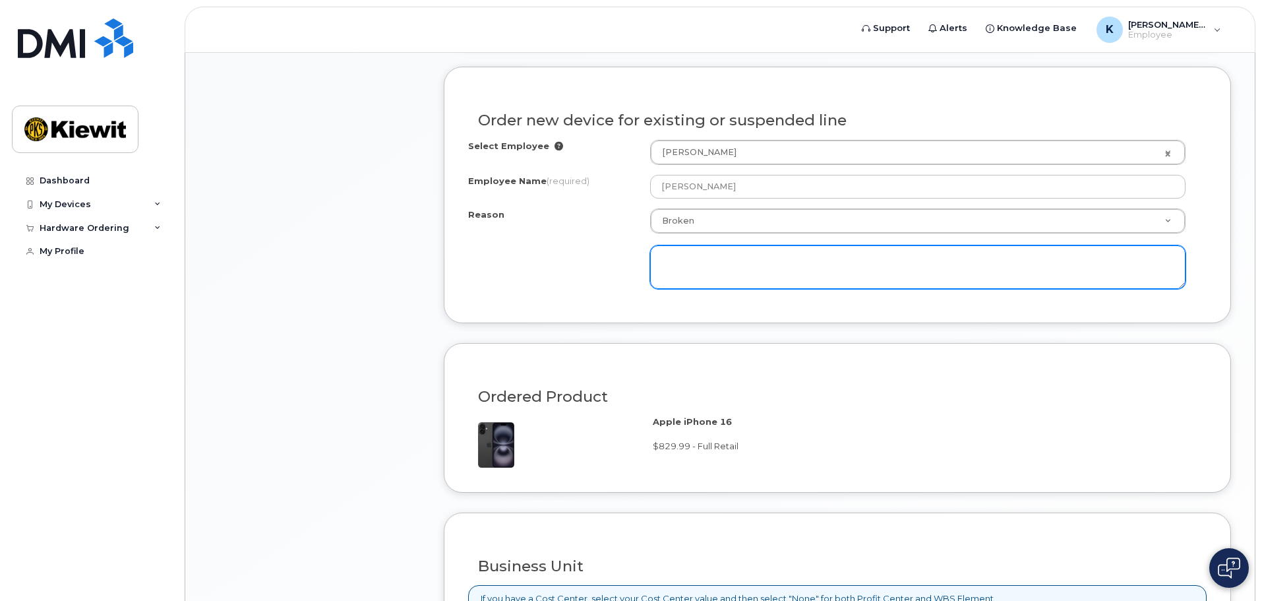
click at [672, 269] on textarea at bounding box center [917, 267] width 535 height 44
type textarea "S"
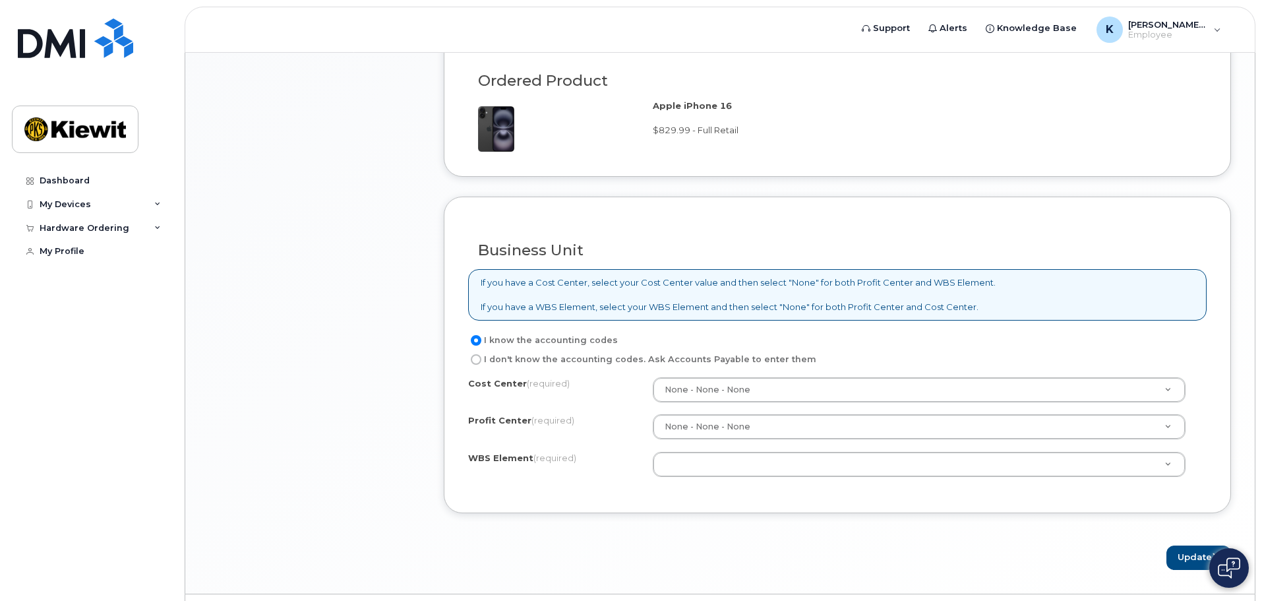
scroll to position [923, 0]
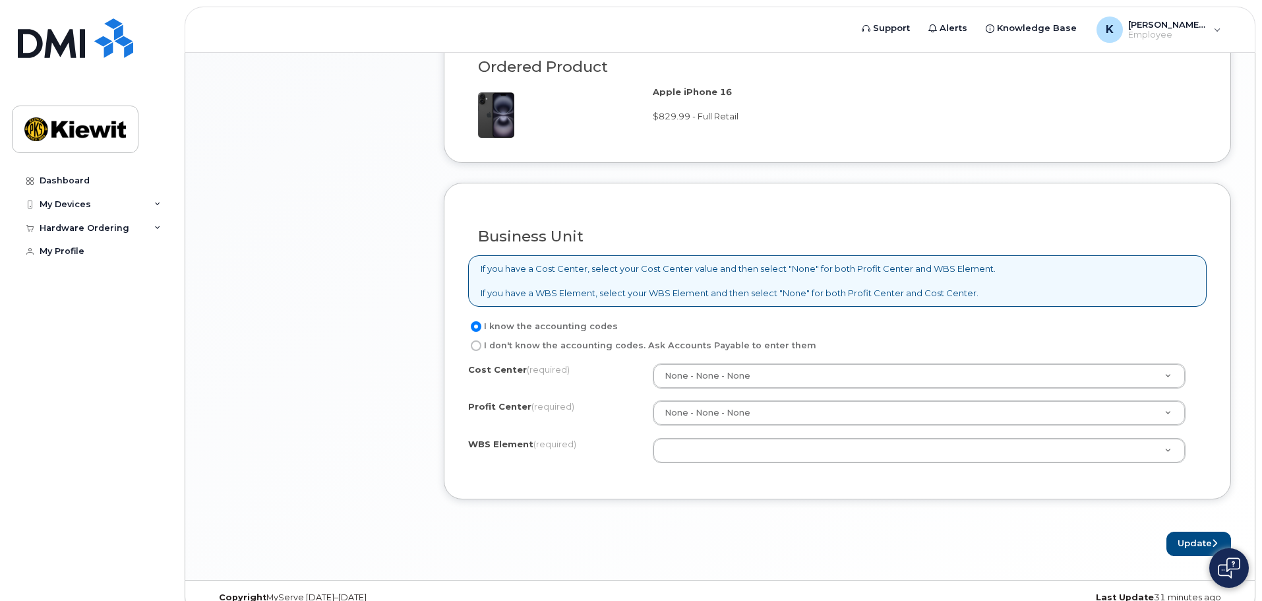
type textarea "Phone call issues"
click at [543, 343] on label "I don't know the accounting codes. Ask Accounts Payable to enter them" at bounding box center [642, 346] width 348 height 16
click at [481, 343] on input "I don't know the accounting codes. Ask Accounts Payable to enter them" at bounding box center [476, 345] width 11 height 11
radio input "true"
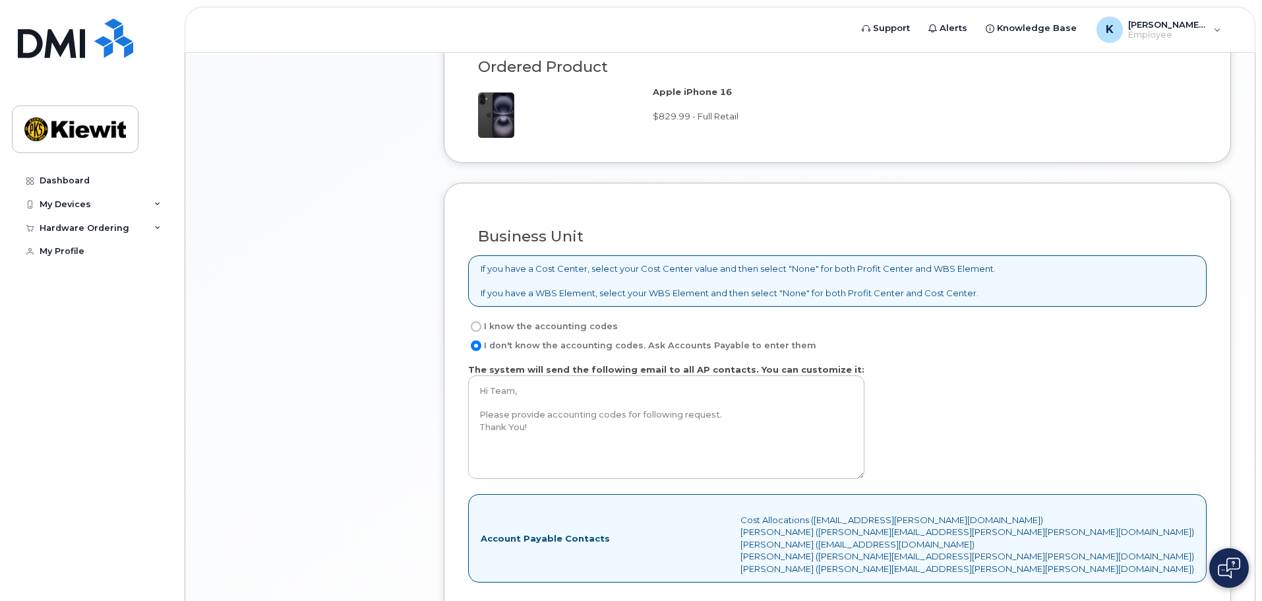
click at [574, 326] on label "I know the accounting codes" at bounding box center [543, 326] width 150 height 16
click at [481, 326] on input "I know the accounting codes" at bounding box center [476, 326] width 11 height 11
radio input "true"
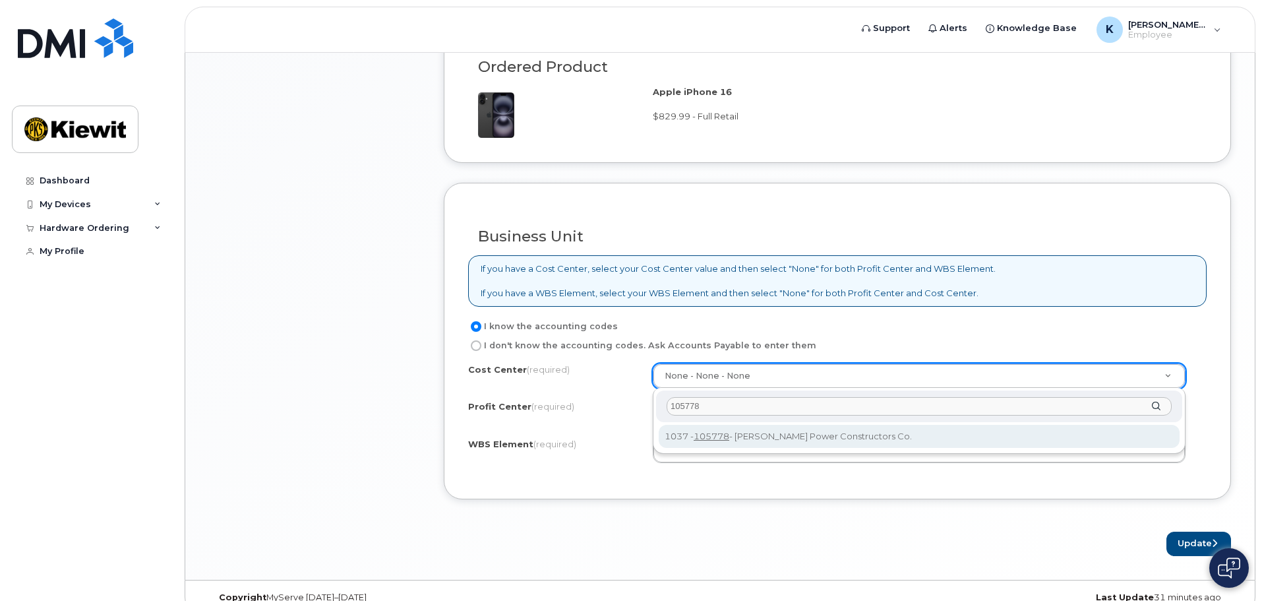
type input "105778"
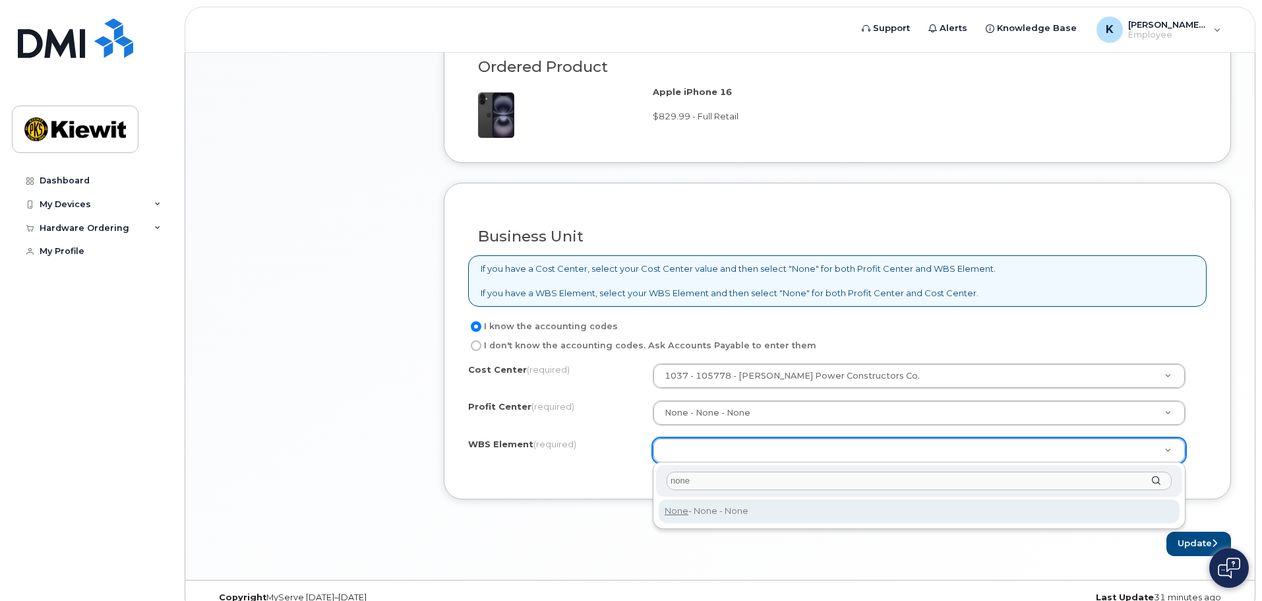
type input "none"
type input "None"
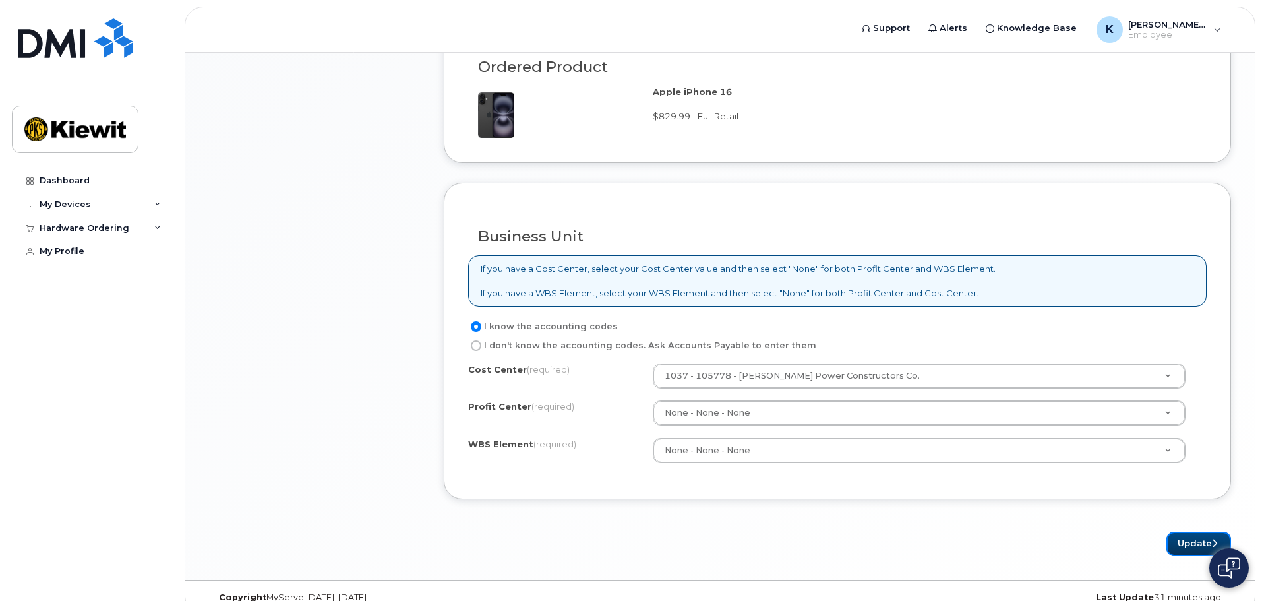
click at [1208, 541] on button "Update" at bounding box center [1198, 543] width 65 height 24
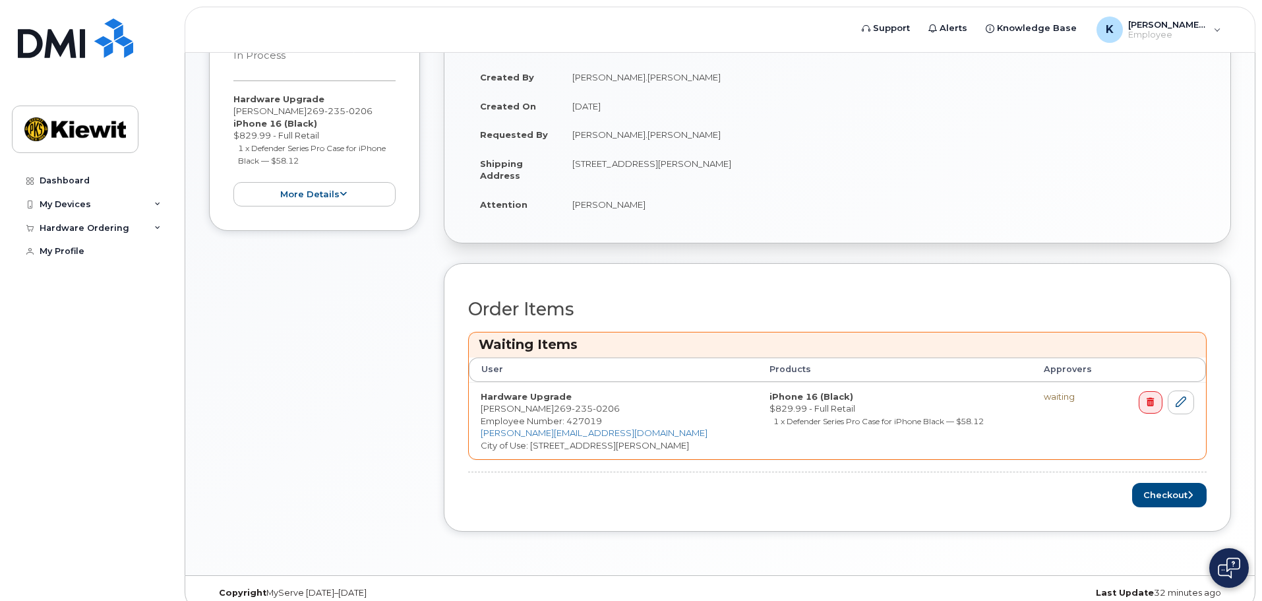
scroll to position [311, 0]
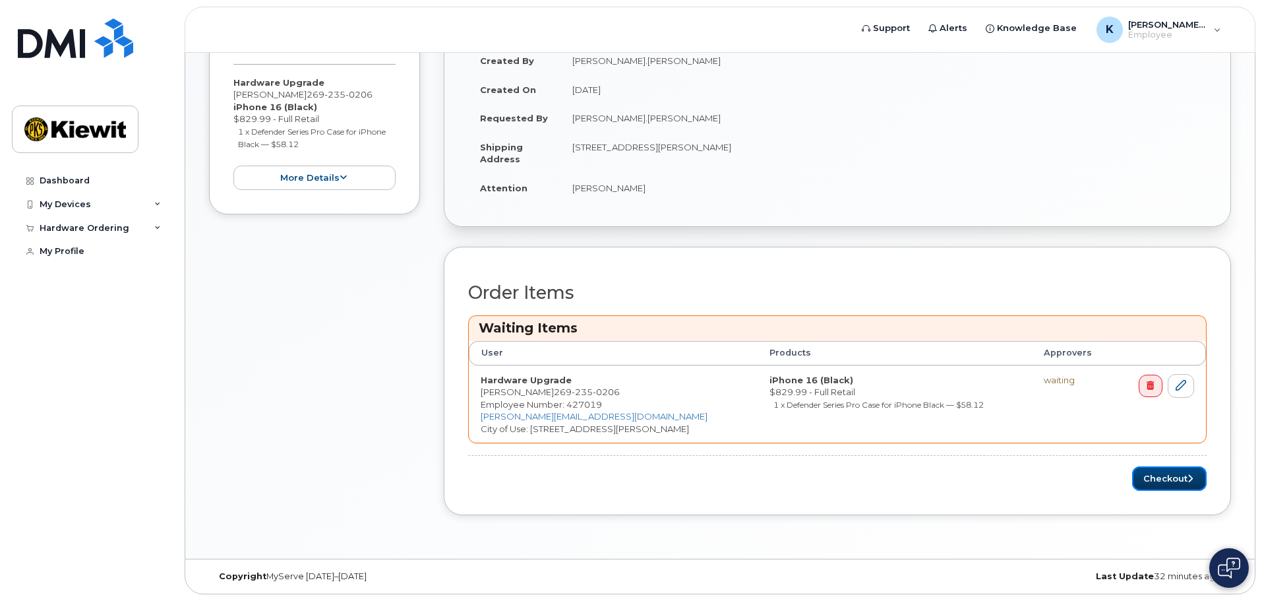
click at [1160, 480] on button "Checkout" at bounding box center [1169, 478] width 74 height 24
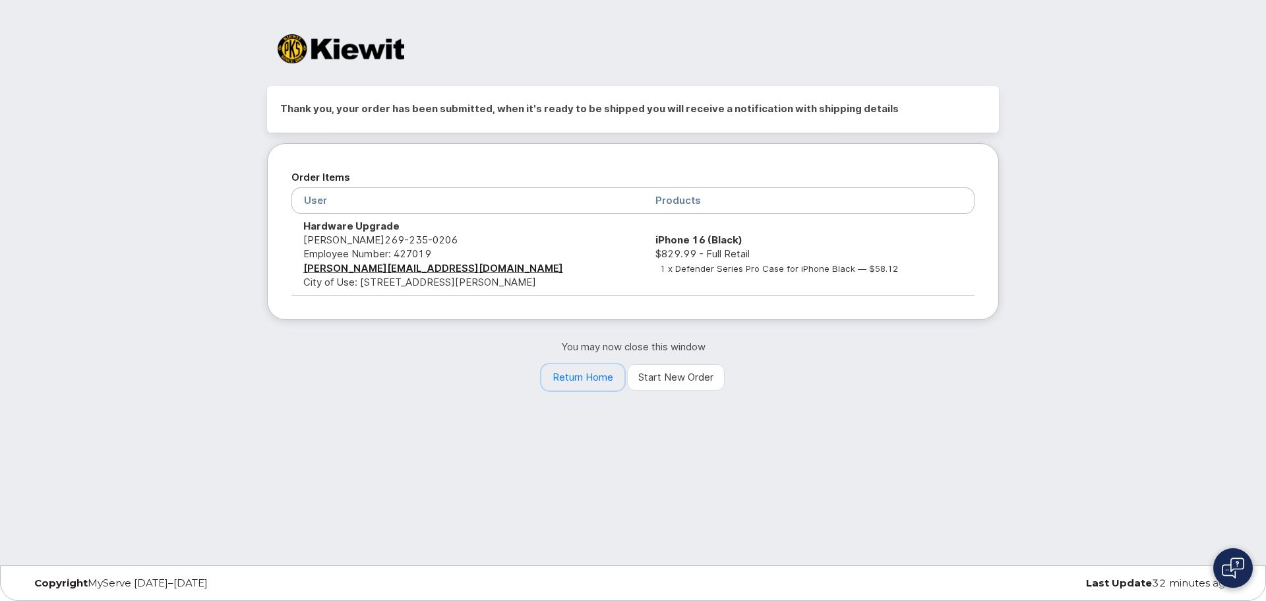
click at [557, 376] on link "Return Home" at bounding box center [582, 377] width 83 height 26
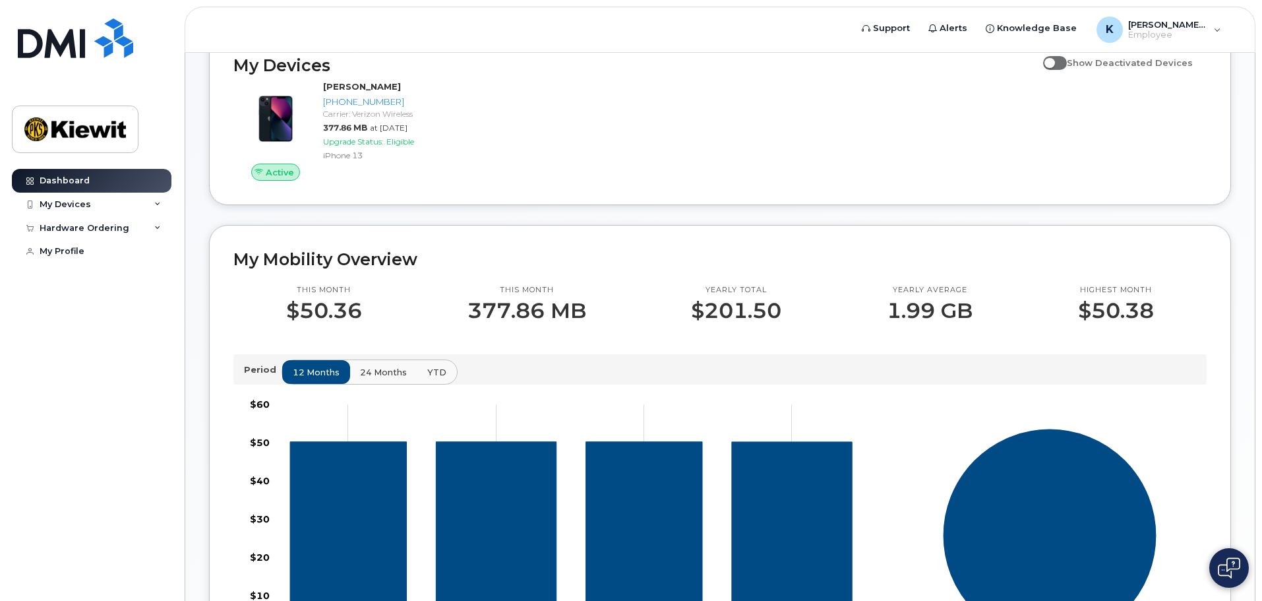
scroll to position [198, 0]
